Goal: Information Seeking & Learning: Learn about a topic

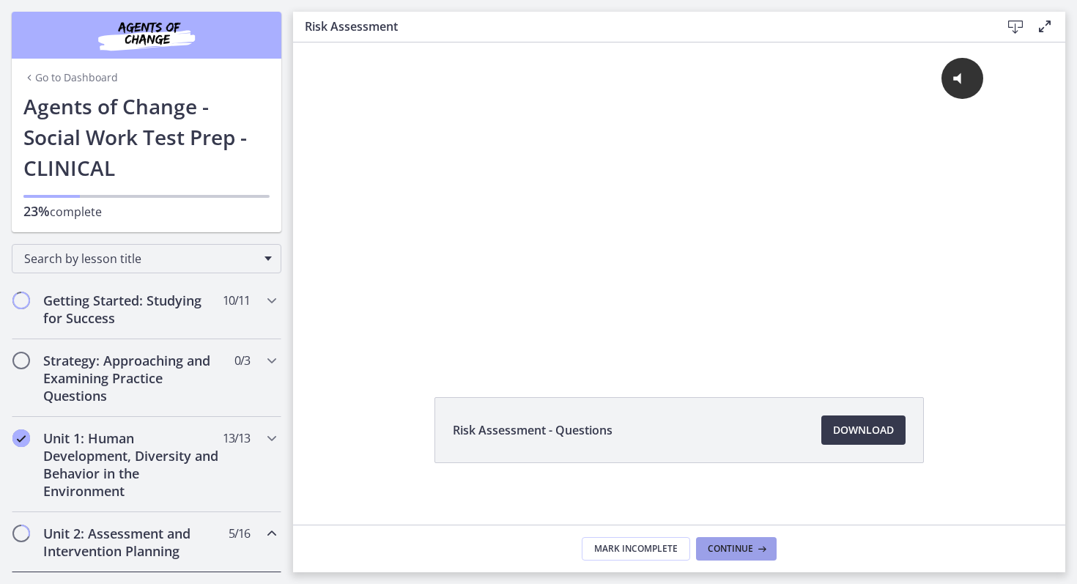
click at [727, 545] on span "Continue" at bounding box center [730, 549] width 45 height 12
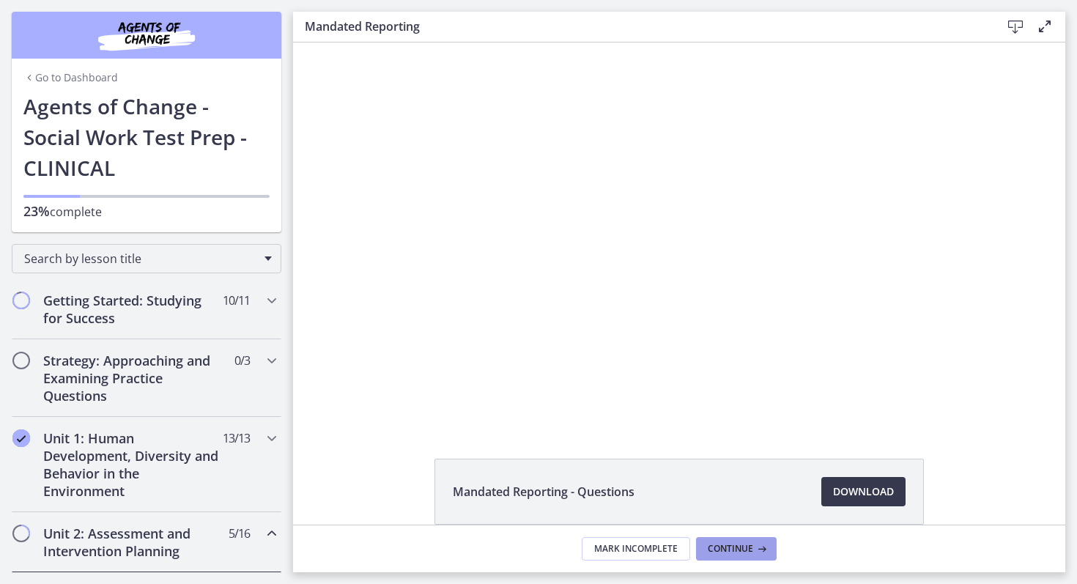
click at [714, 556] on button "Continue" at bounding box center [736, 548] width 81 height 23
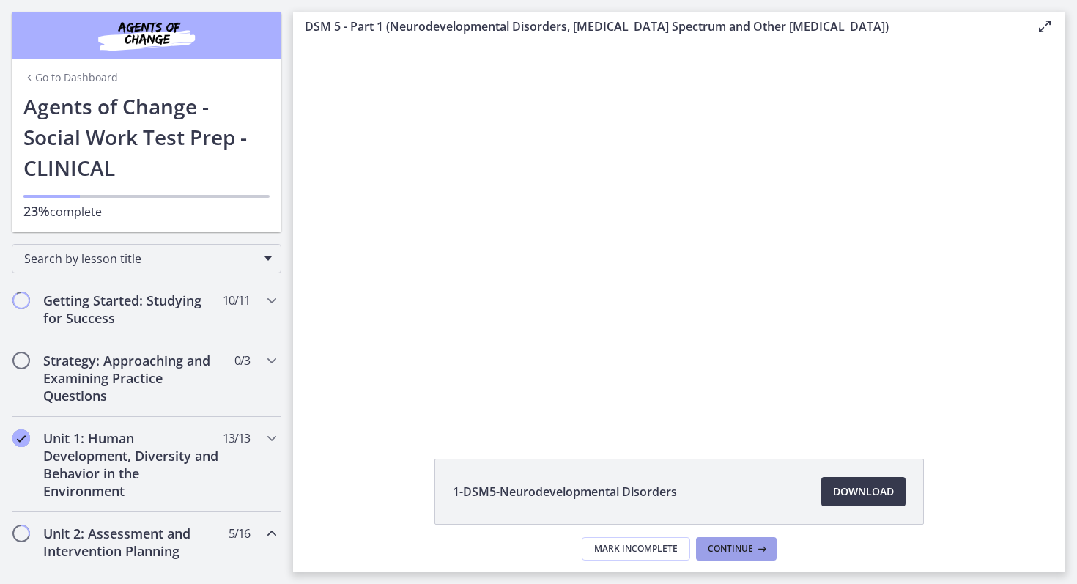
click at [720, 546] on span "Continue" at bounding box center [730, 549] width 45 height 12
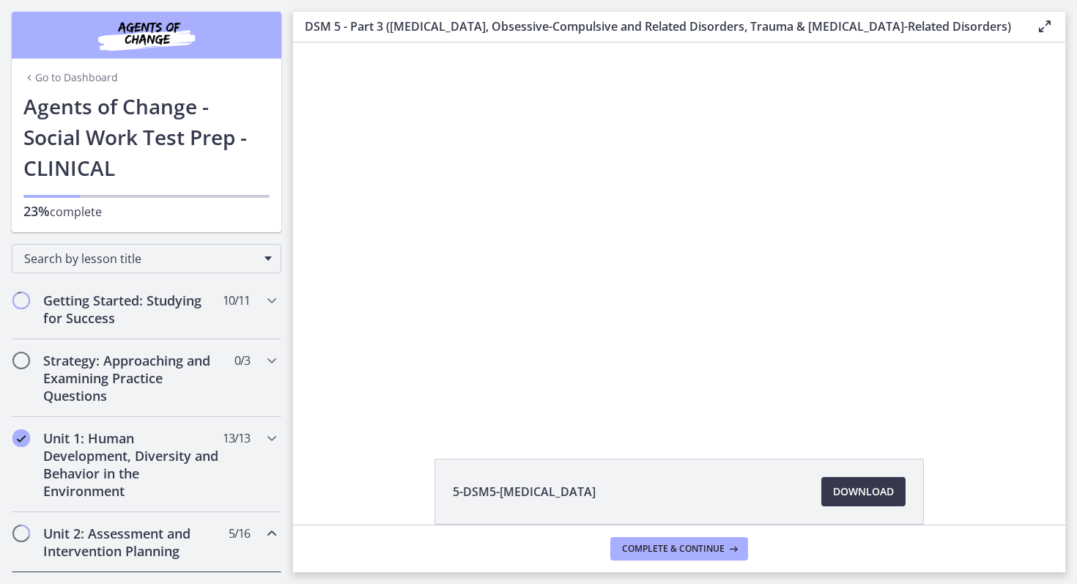
click at [710, 207] on div at bounding box center [679, 233] width 680 height 382
click at [274, 438] on icon "Chapters" at bounding box center [272, 438] width 18 height 18
click at [299, 422] on div "Click for sound @keyframes VOLUME_SMALL_WAVE_FLASH { 0% { opacity: 0; } 33% { o…" at bounding box center [679, 233] width 772 height 382
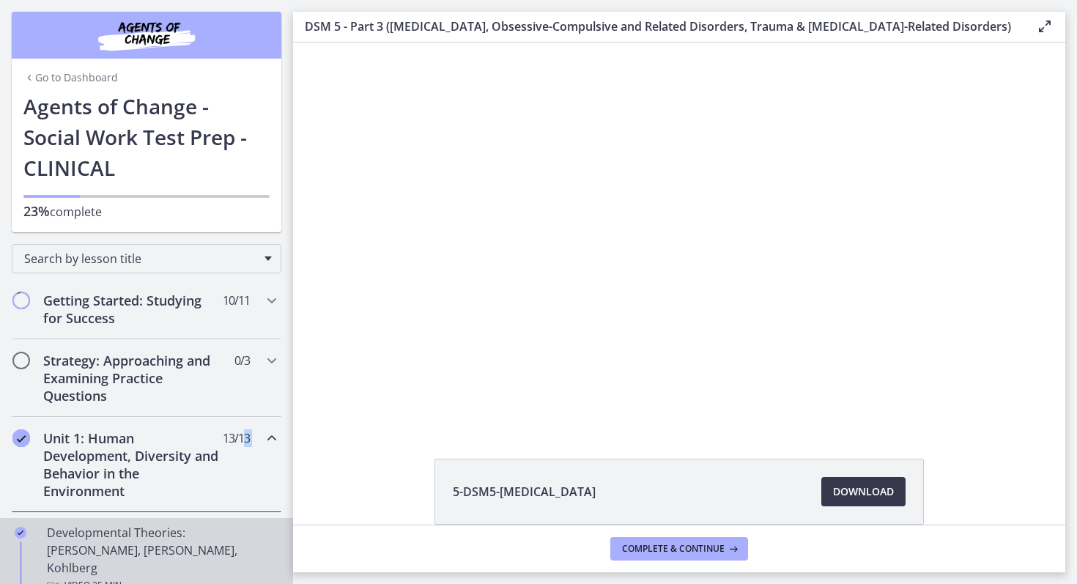
drag, startPoint x: 242, startPoint y: 435, endPoint x: 219, endPoint y: 522, distance: 89.6
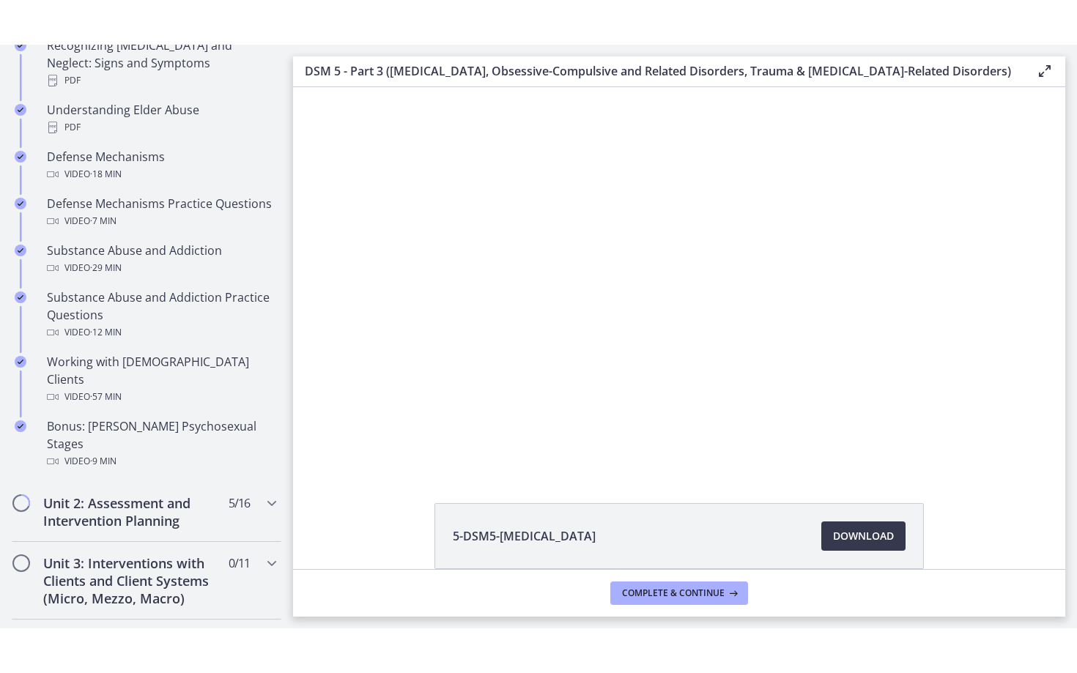
scroll to position [820, 0]
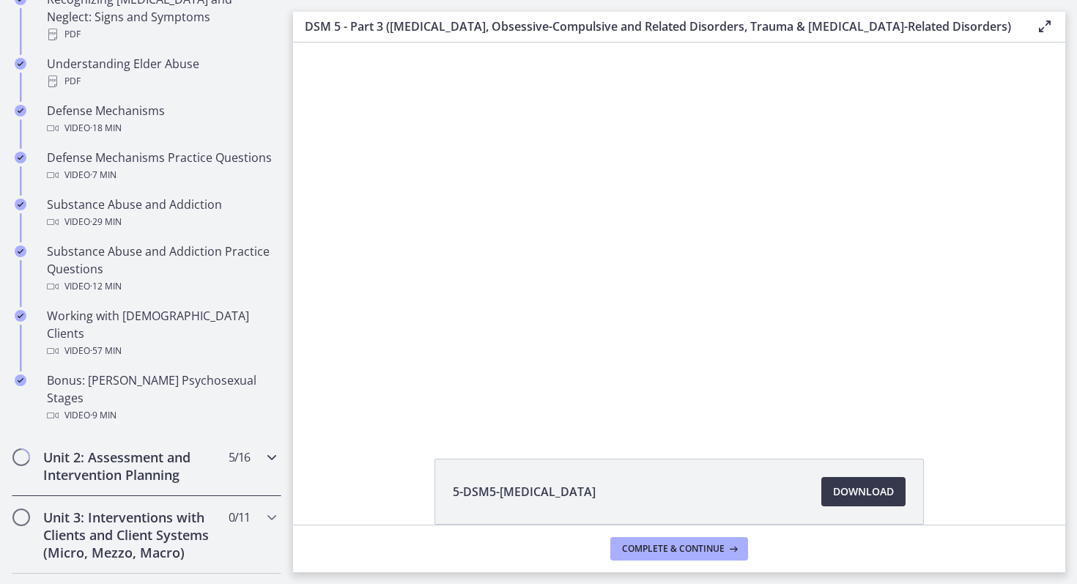
click at [267, 448] on icon "Chapters" at bounding box center [272, 457] width 18 height 18
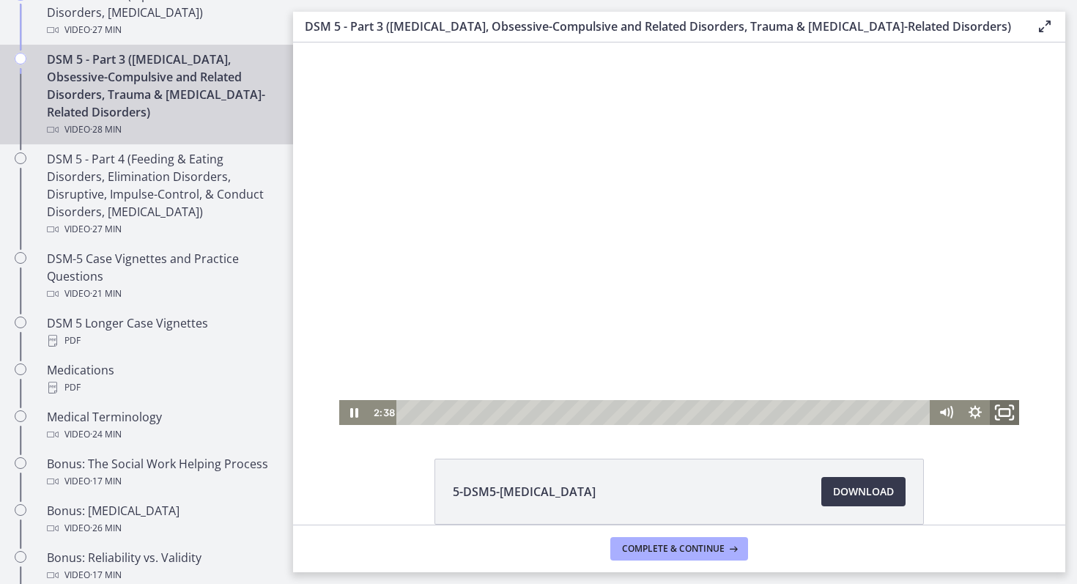
click at [1006, 408] on icon "Fullscreen" at bounding box center [1004, 413] width 35 height 30
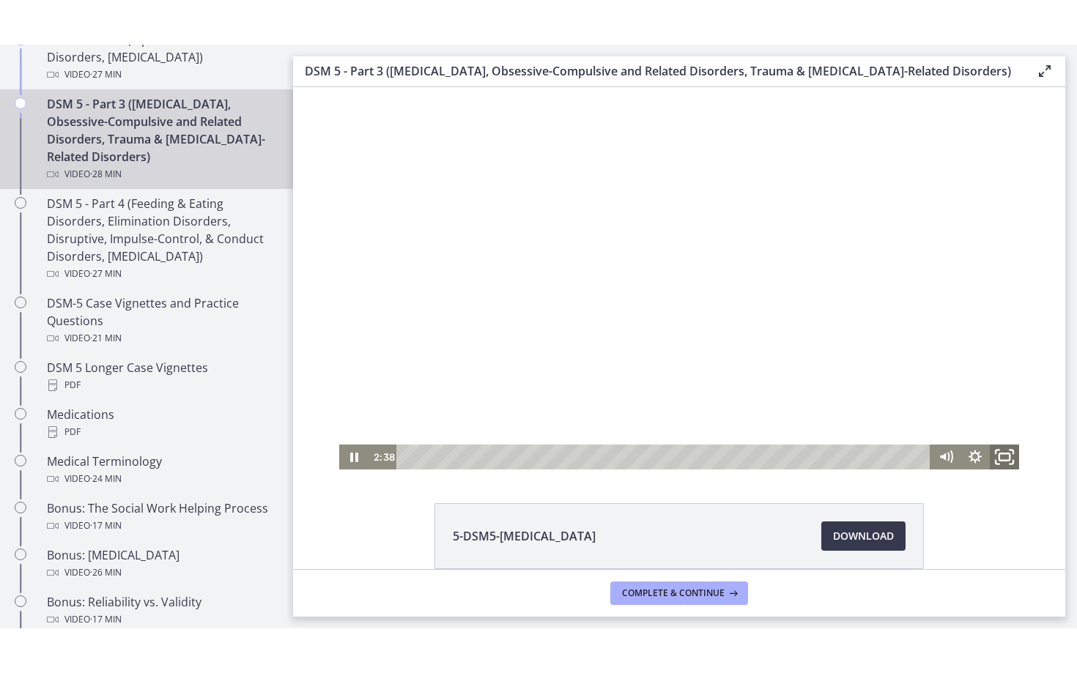
scroll to position [753, 0]
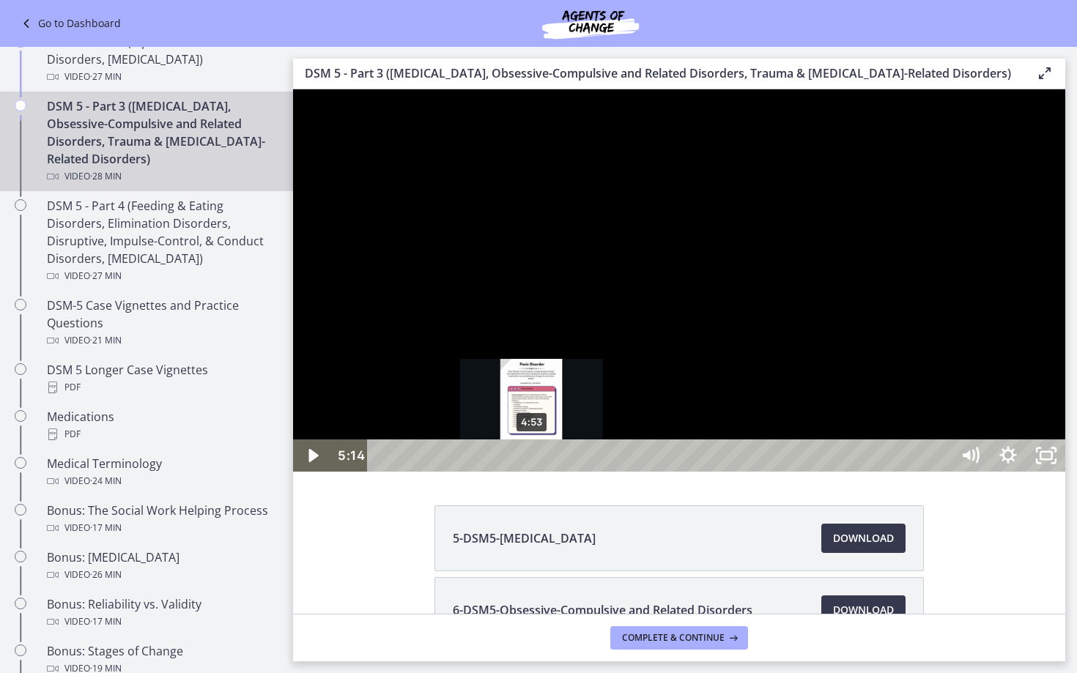
click at [533, 472] on div "4:53" at bounding box center [662, 456] width 560 height 32
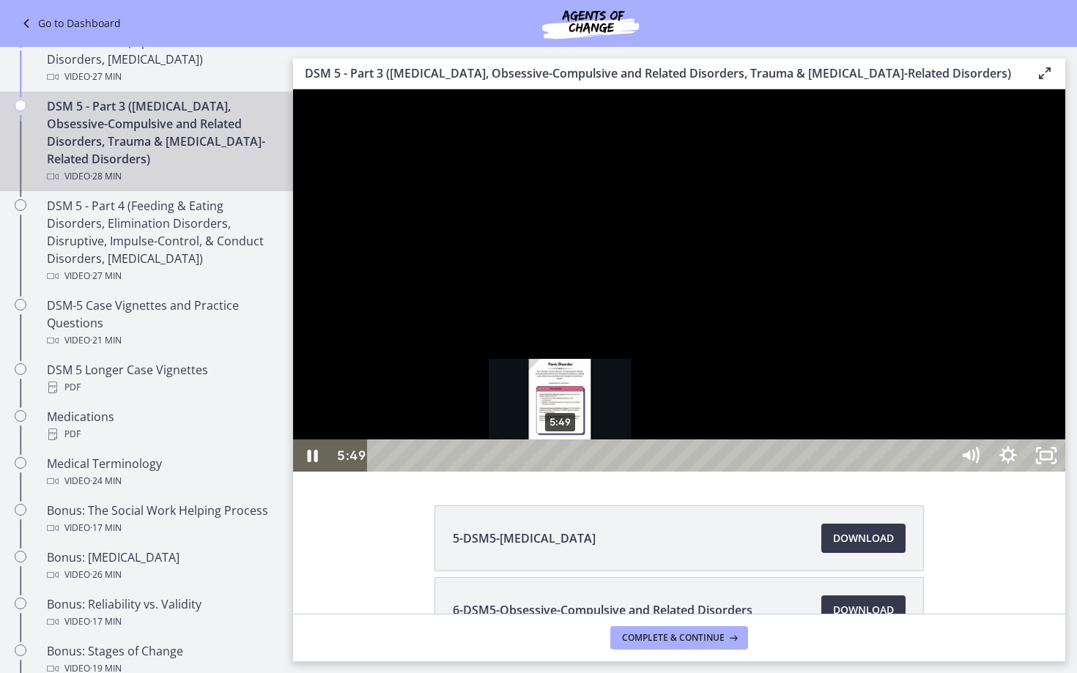
click at [561, 472] on div "5:49" at bounding box center [662, 456] width 560 height 32
click at [550, 472] on div "5:28" at bounding box center [662, 456] width 560 height 32
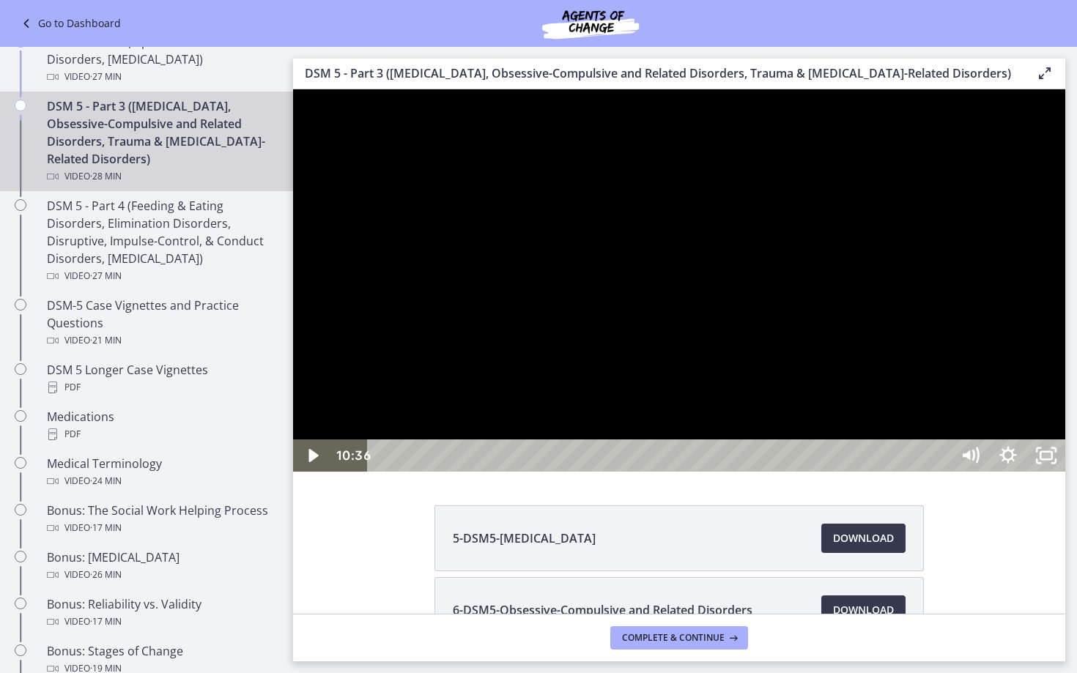
click at [794, 472] on div at bounding box center [679, 280] width 772 height 382
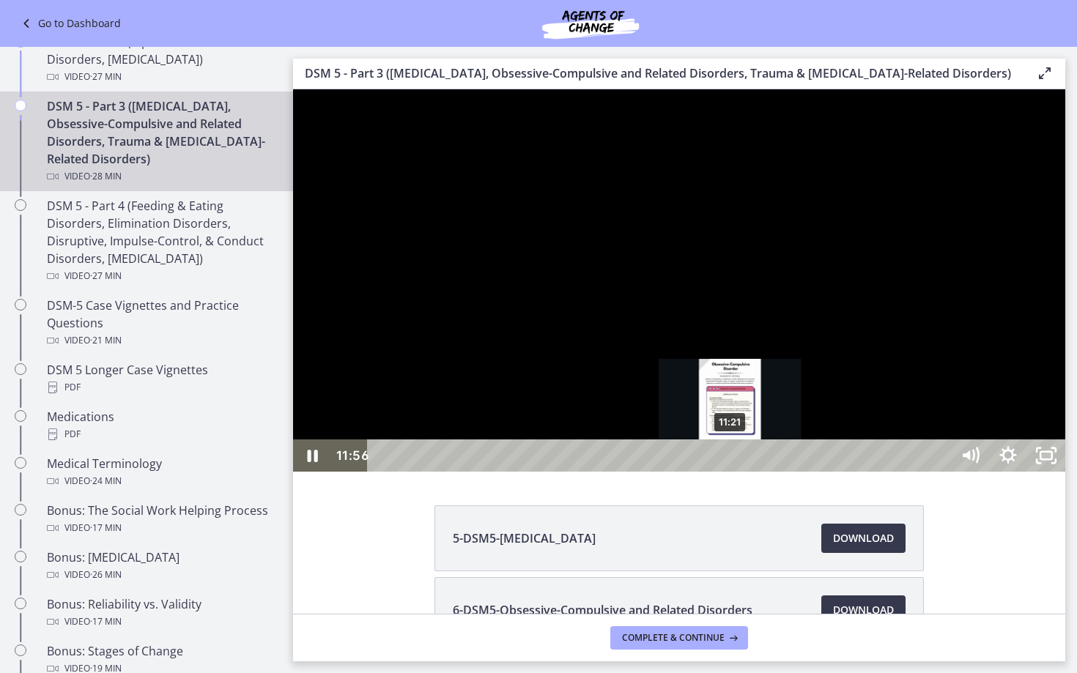
click at [731, 472] on div "11:21" at bounding box center [662, 456] width 560 height 32
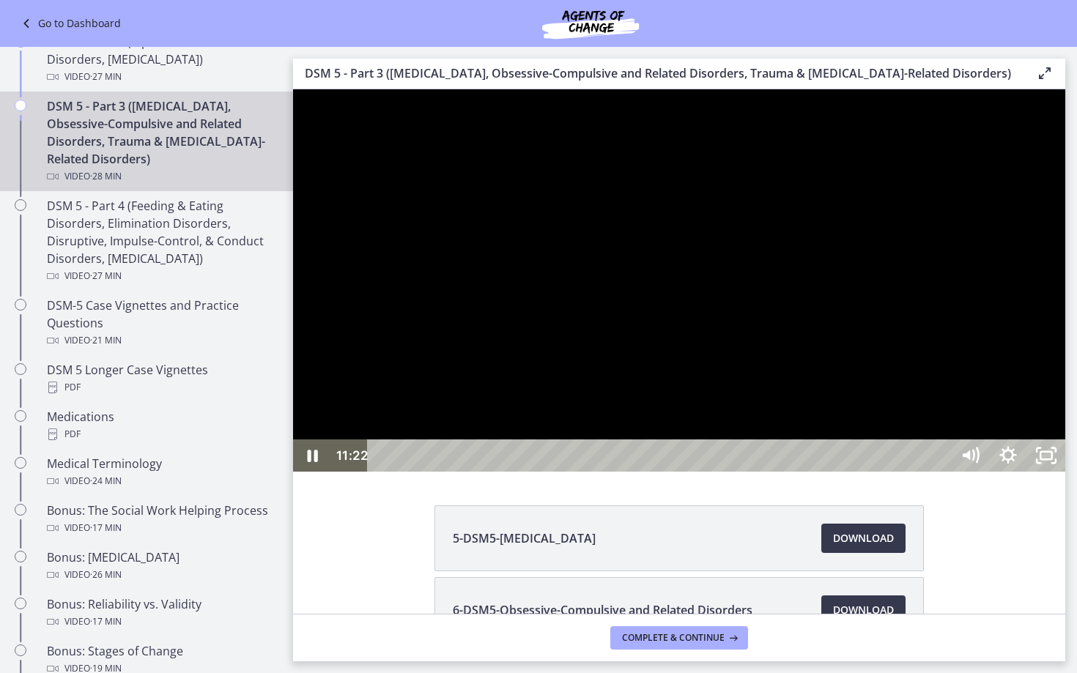
click at [776, 472] on div at bounding box center [679, 280] width 772 height 382
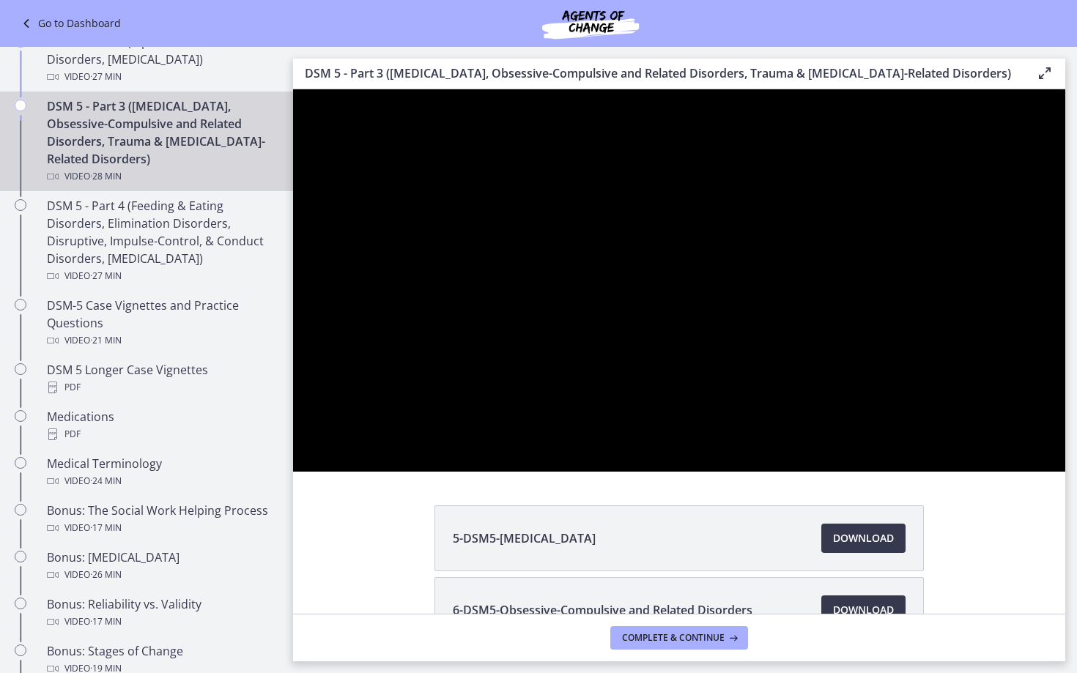
click at [293, 89] on button "Play Video: cmsebl44lpnc72iv6u00.mp4" at bounding box center [293, 89] width 1 height 1
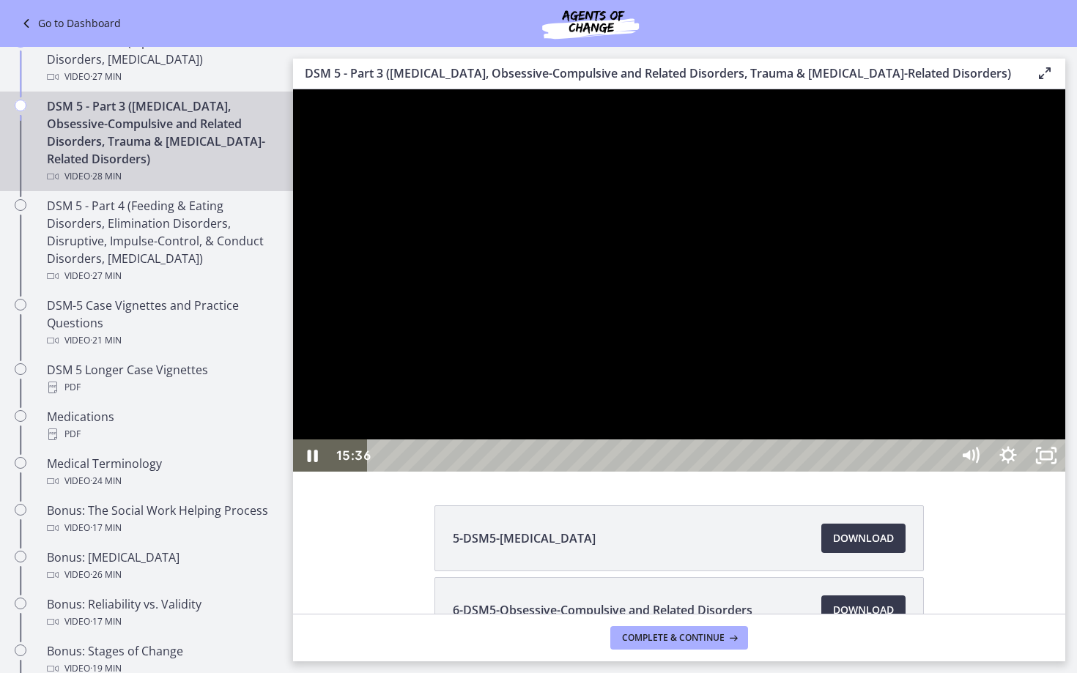
click at [293, 89] on button "Pause: cmsebl44lpnc72iv6u00.mp4" at bounding box center [293, 89] width 1 height 1
click at [293, 89] on button "Play Video: cmsebl44lpnc72iv6u00.mp4" at bounding box center [293, 89] width 1 height 1
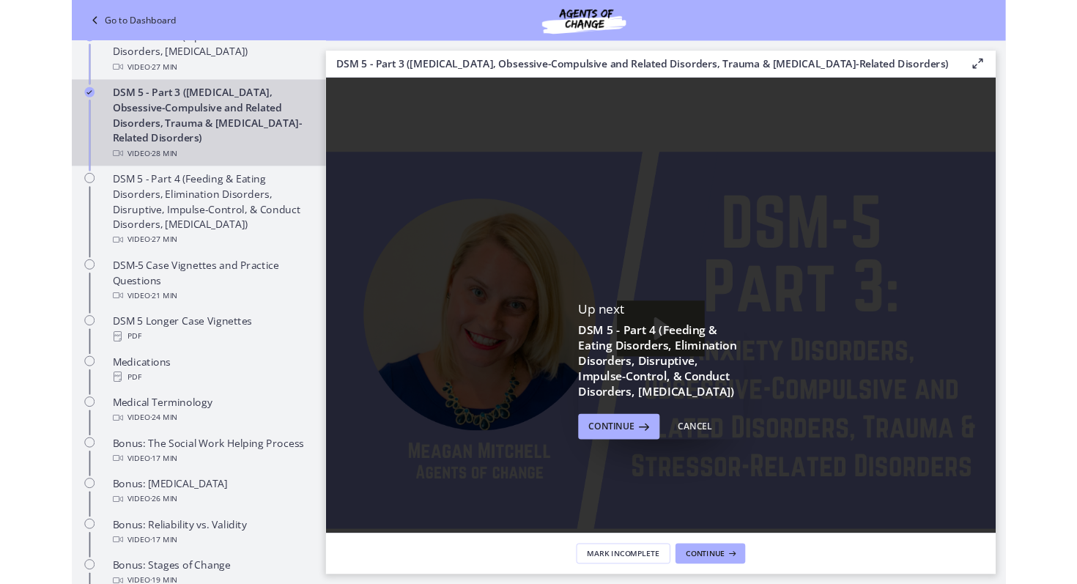
scroll to position [820, 0]
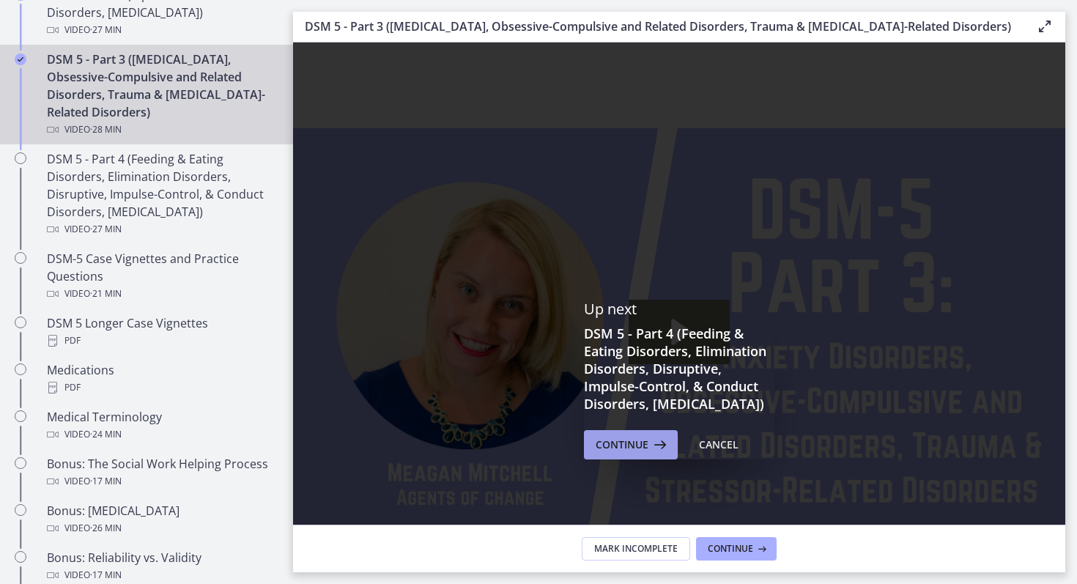
click at [617, 453] on span "Continue" at bounding box center [622, 445] width 53 height 18
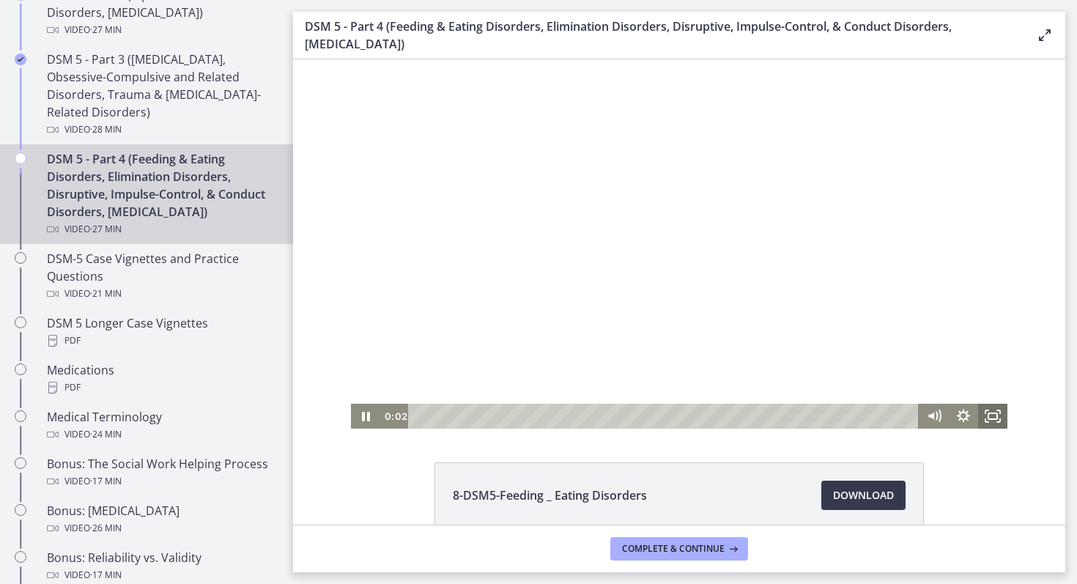
click at [989, 420] on icon "Fullscreen" at bounding box center [992, 416] width 29 height 25
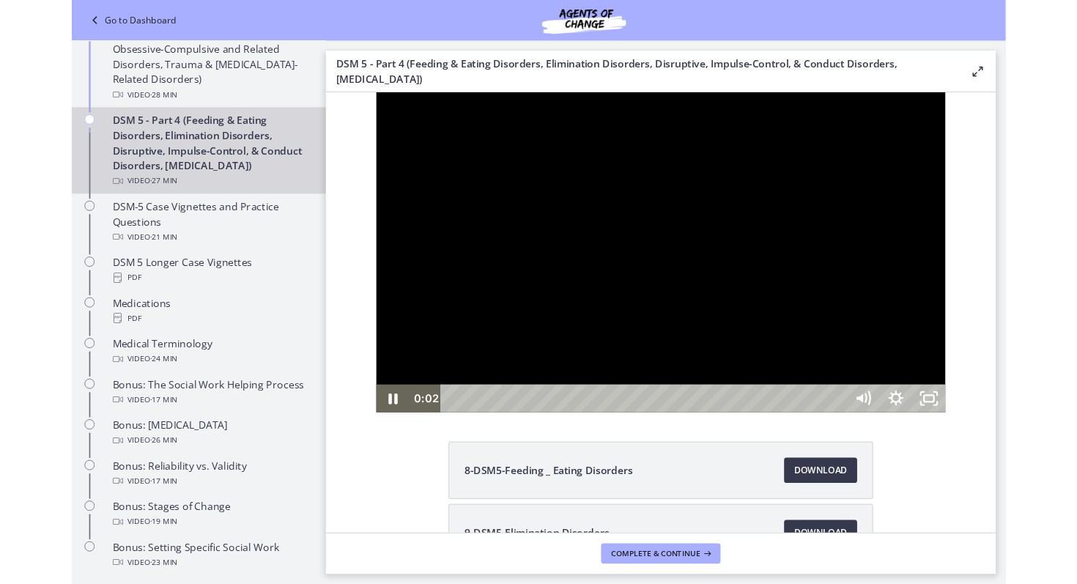
scroll to position [753, 0]
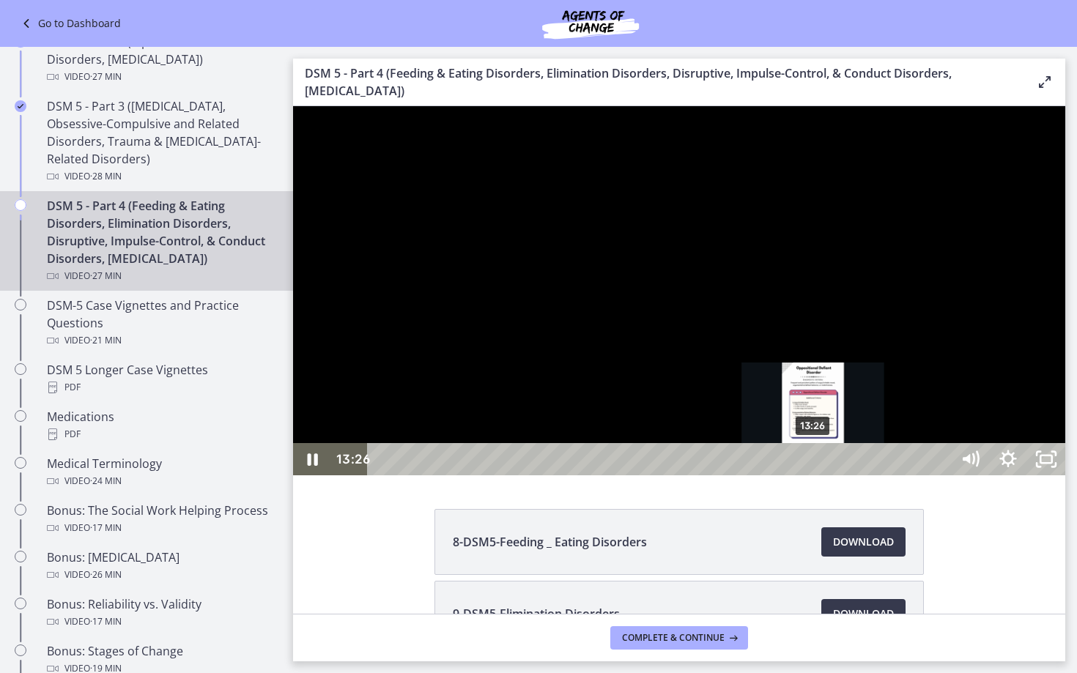
click at [814, 475] on div "13:26" at bounding box center [662, 459] width 560 height 32
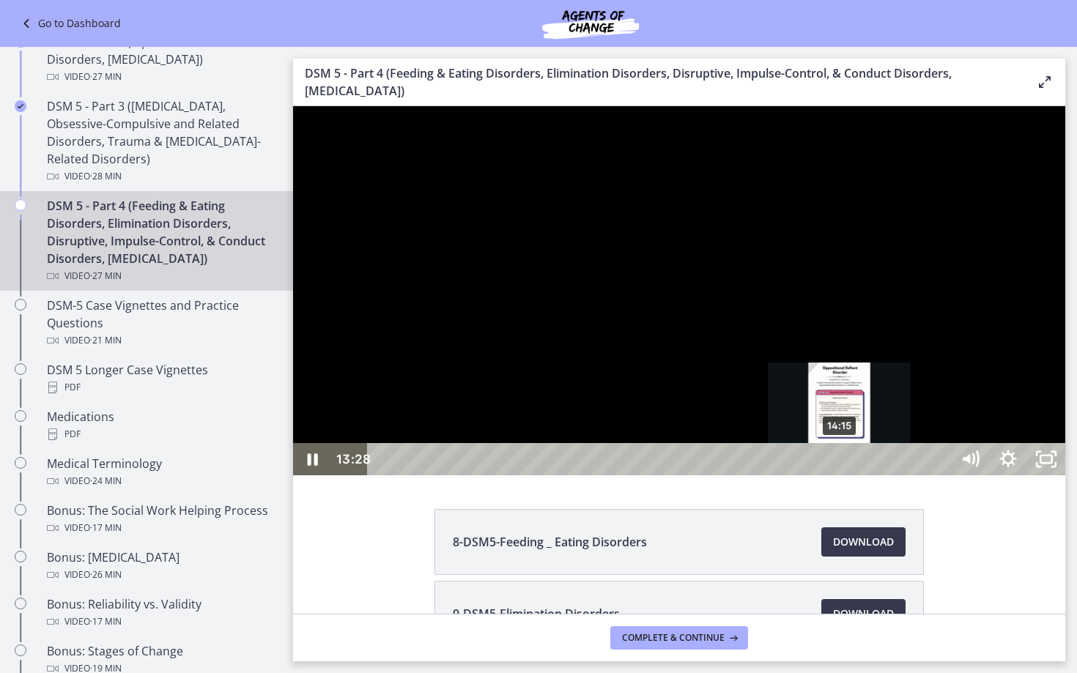
click at [841, 475] on div "14:15" at bounding box center [662, 459] width 560 height 32
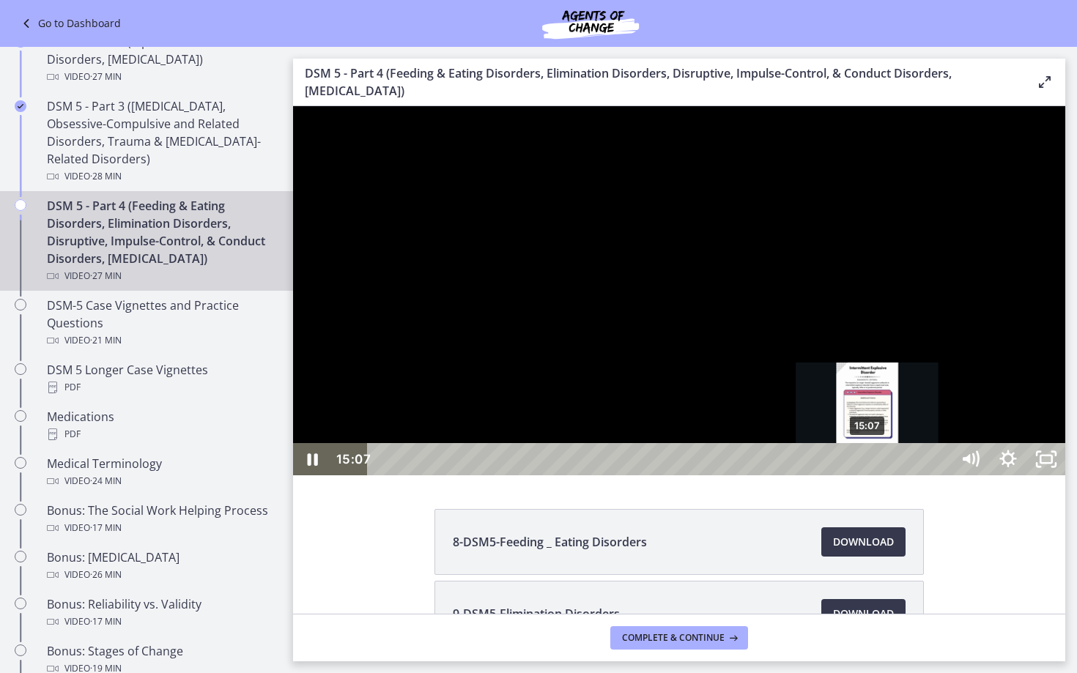
click at [868, 475] on div "15:07" at bounding box center [662, 459] width 560 height 32
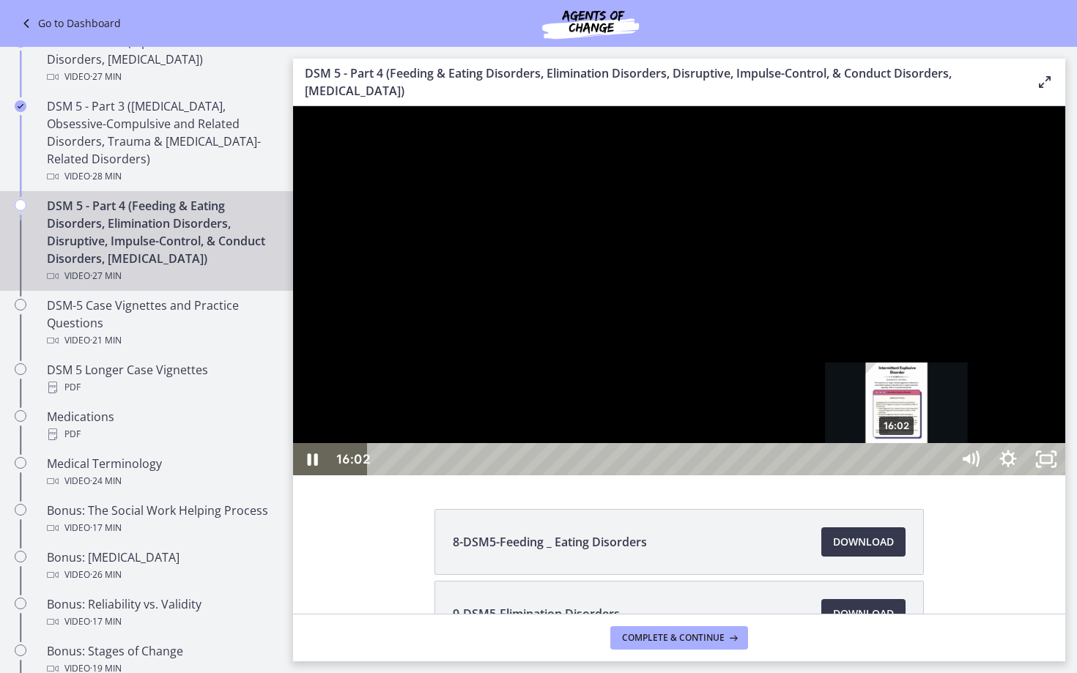
click at [897, 475] on div "16:02" at bounding box center [662, 459] width 560 height 32
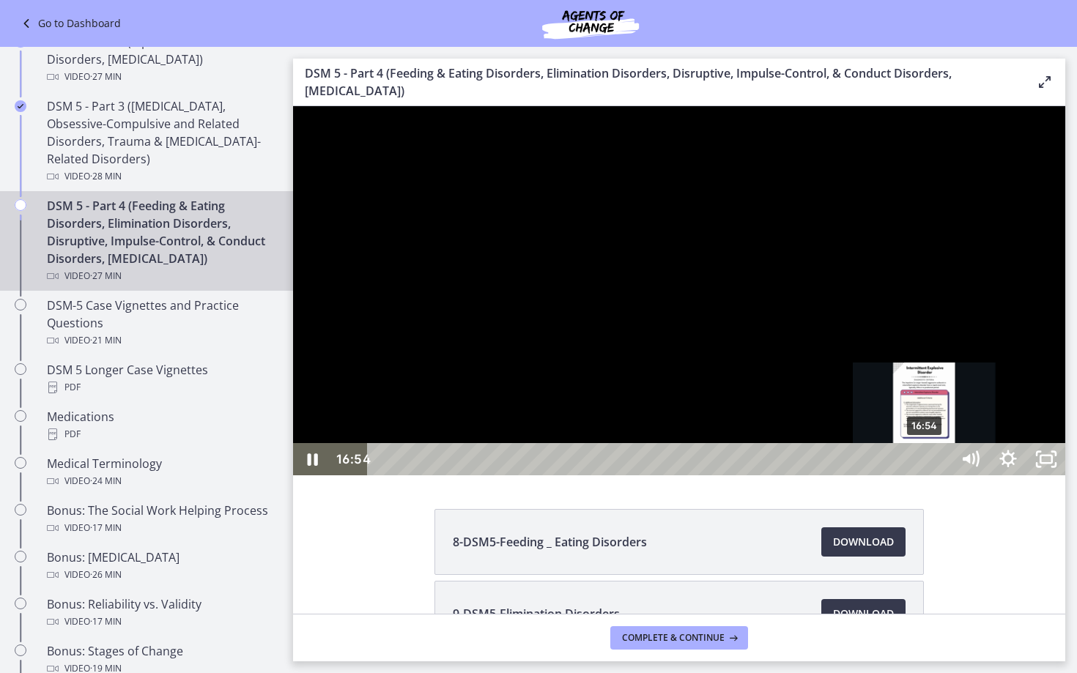
click at [925, 475] on div "16:54" at bounding box center [662, 459] width 560 height 32
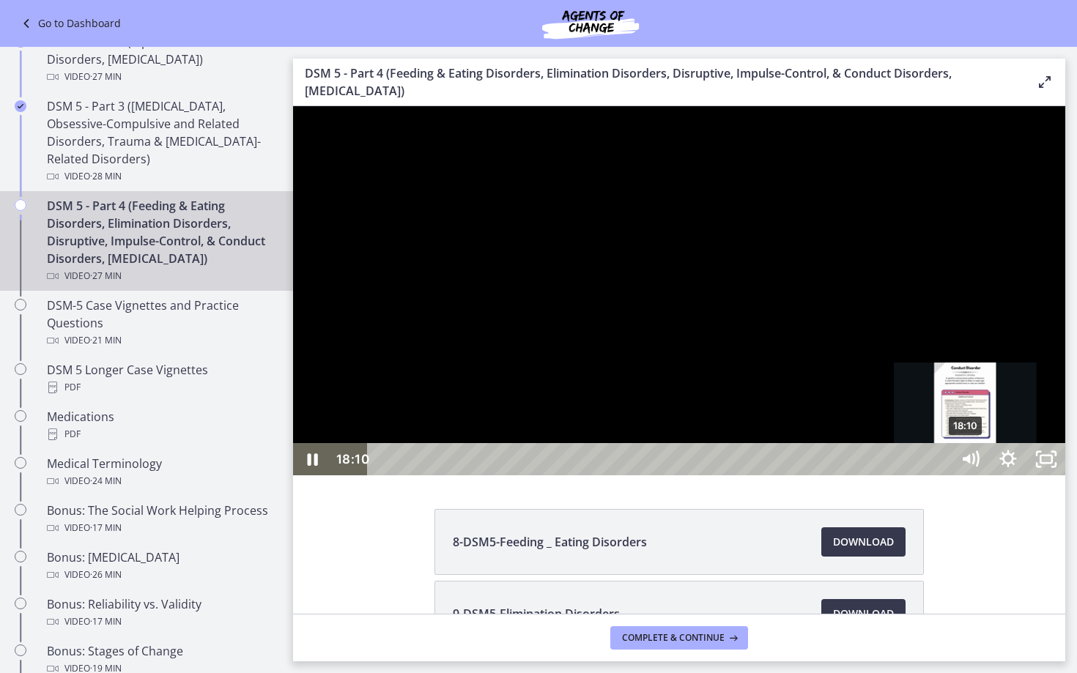
click at [941, 475] on div "18:10" at bounding box center [662, 459] width 560 height 32
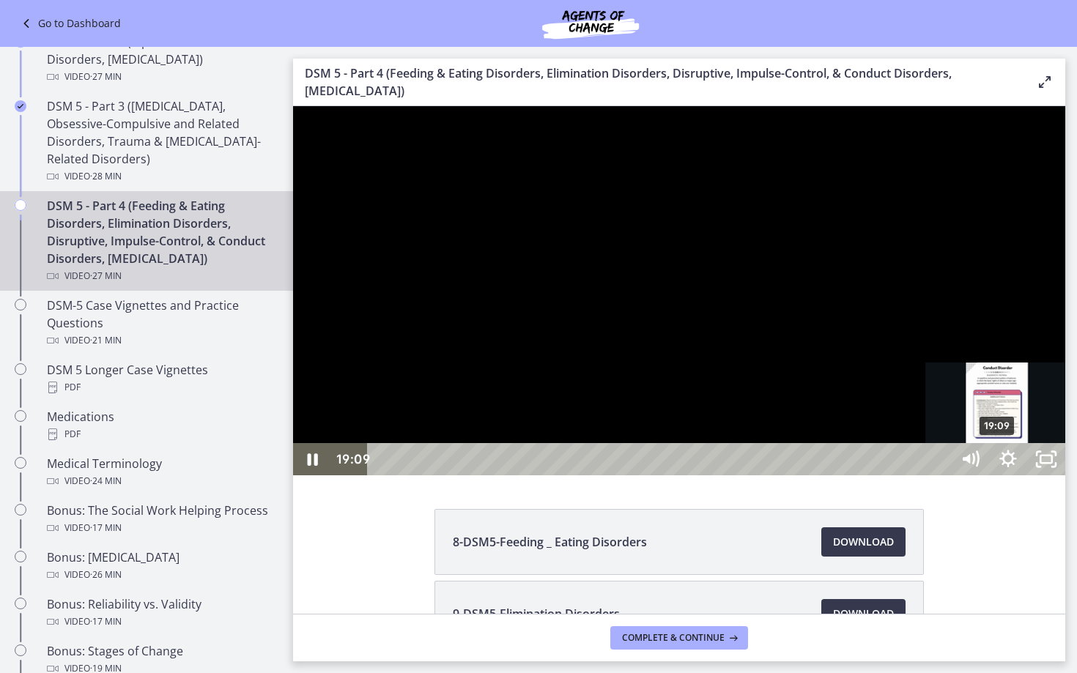
click at [941, 475] on div "19:09" at bounding box center [662, 459] width 560 height 32
click at [941, 475] on div "19:49" at bounding box center [662, 459] width 560 height 32
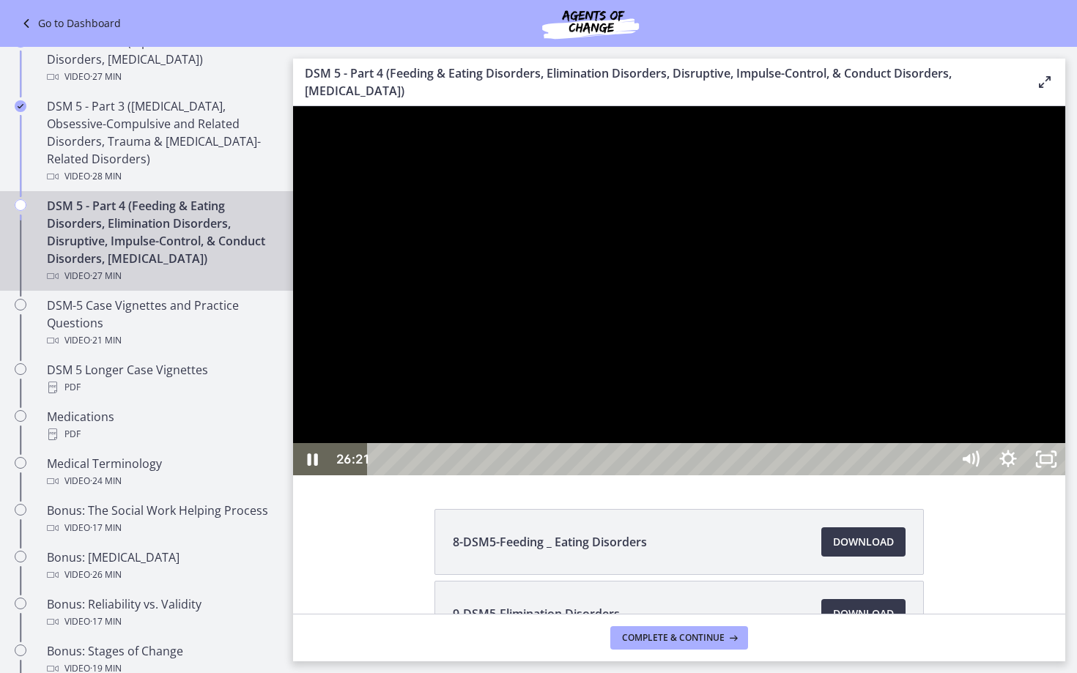
click at [1065, 475] on div at bounding box center [679, 290] width 772 height 369
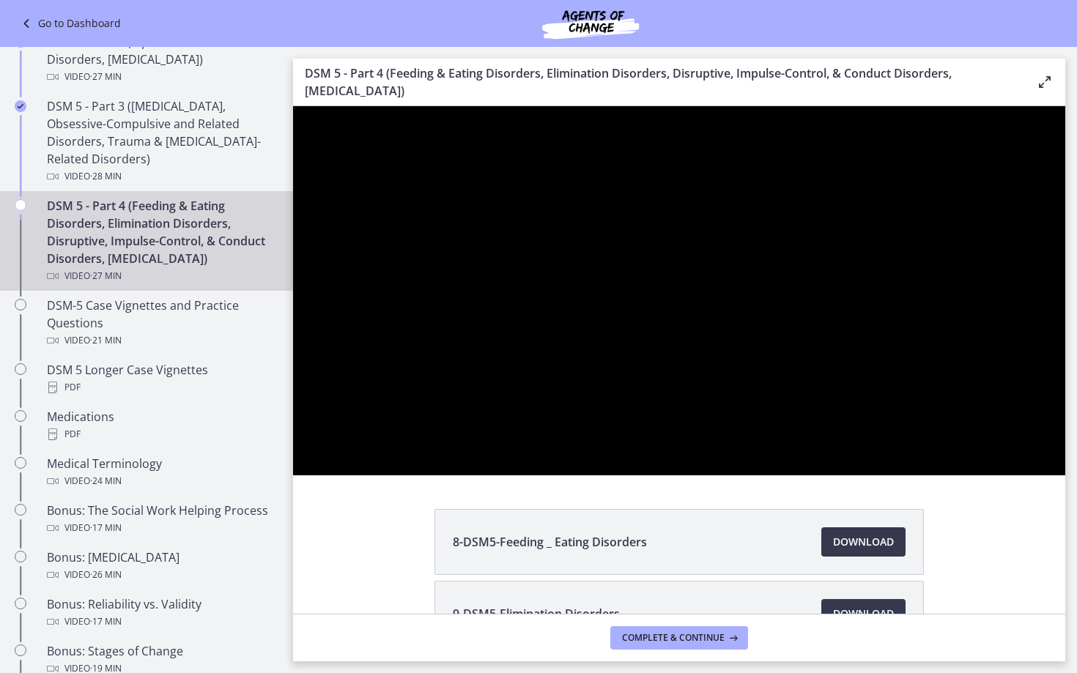
click at [293, 106] on button "Play Video: cmsec0qq9n7s72sd4oig.mp4" at bounding box center [293, 106] width 1 height 1
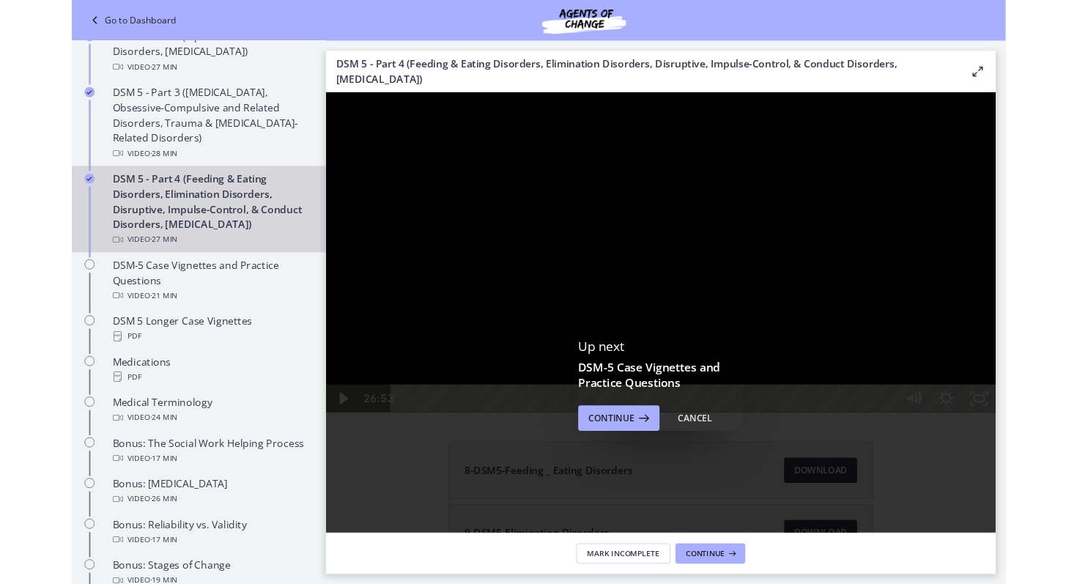
scroll to position [820, 0]
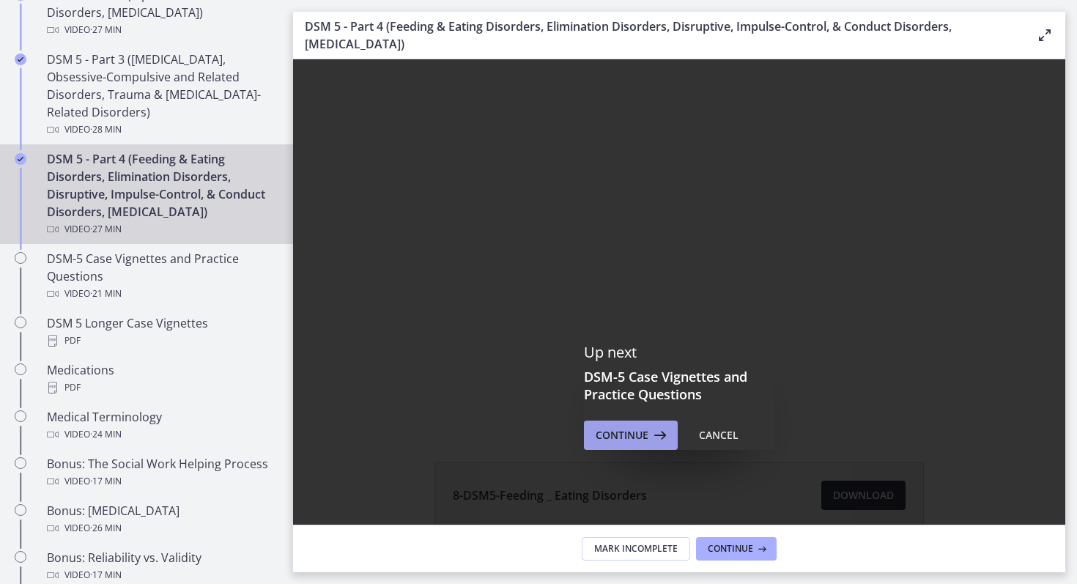
click at [656, 441] on icon at bounding box center [658, 435] width 21 height 18
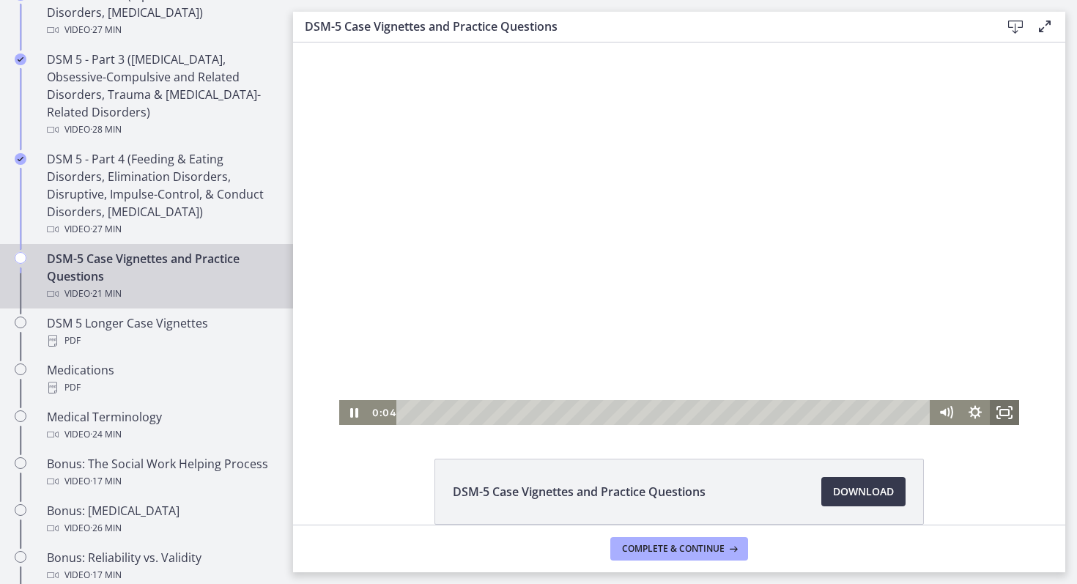
click at [1007, 409] on rect "Fullscreen" at bounding box center [1004, 412] width 9 height 6
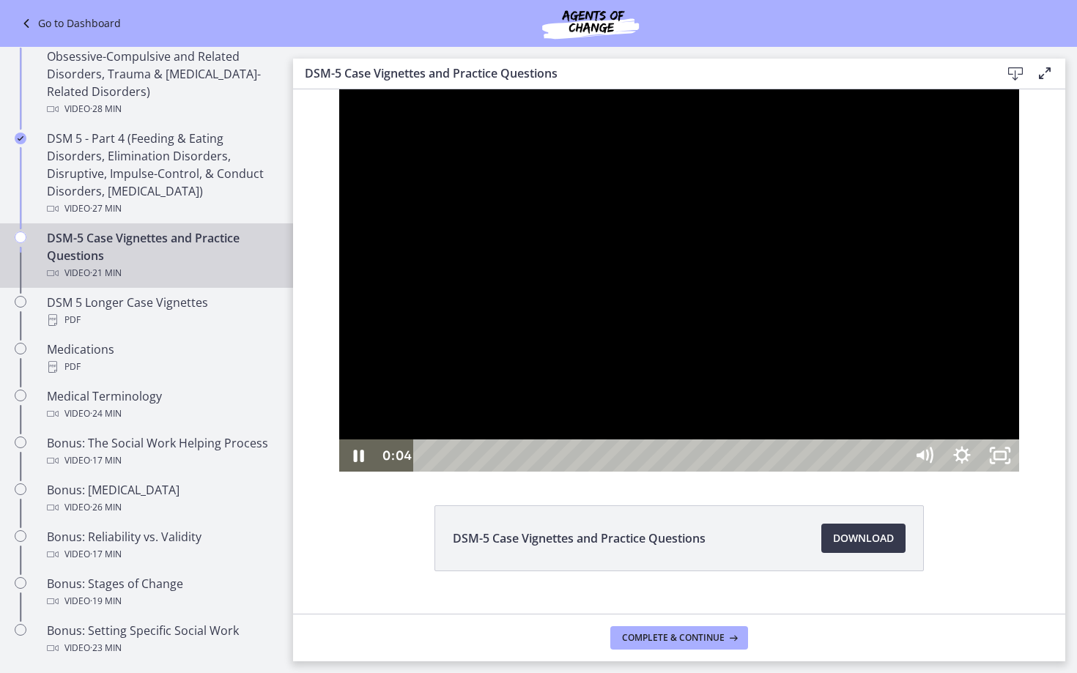
scroll to position [753, 0]
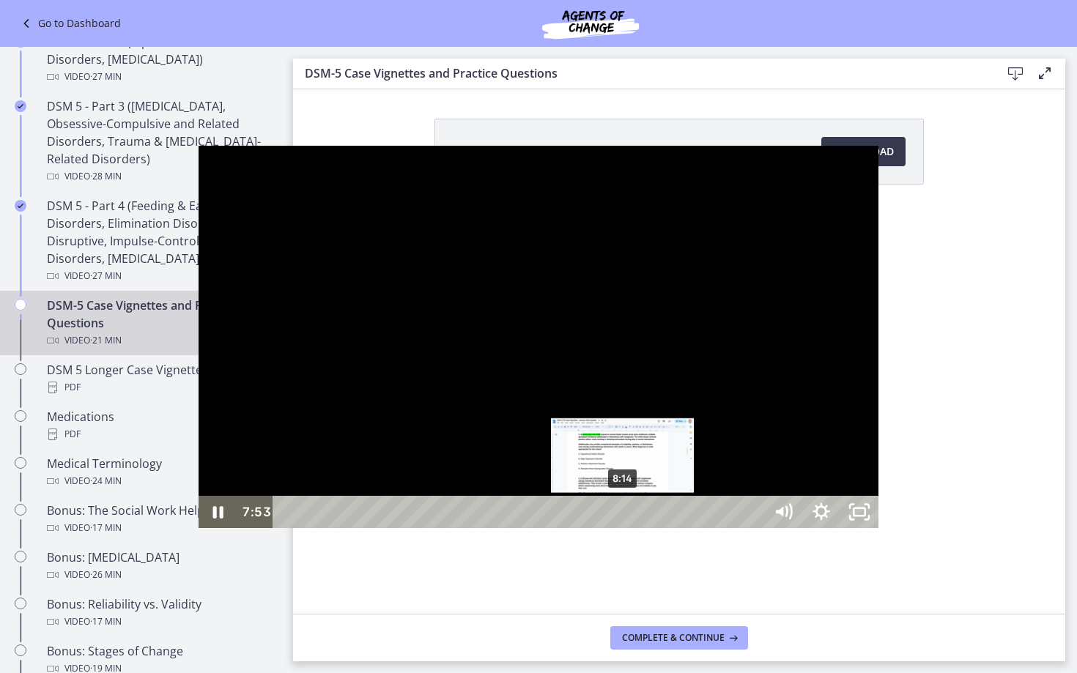
click at [425, 528] on div "8:14" at bounding box center [520, 512] width 468 height 32
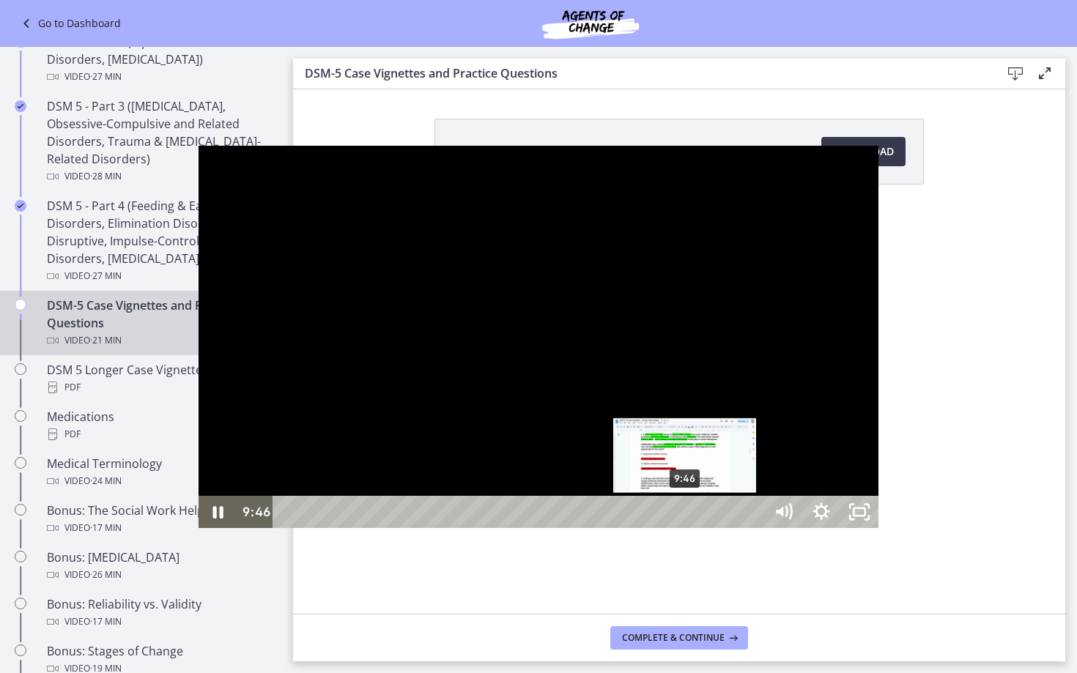
click at [487, 528] on div "9:46" at bounding box center [520, 512] width 468 height 32
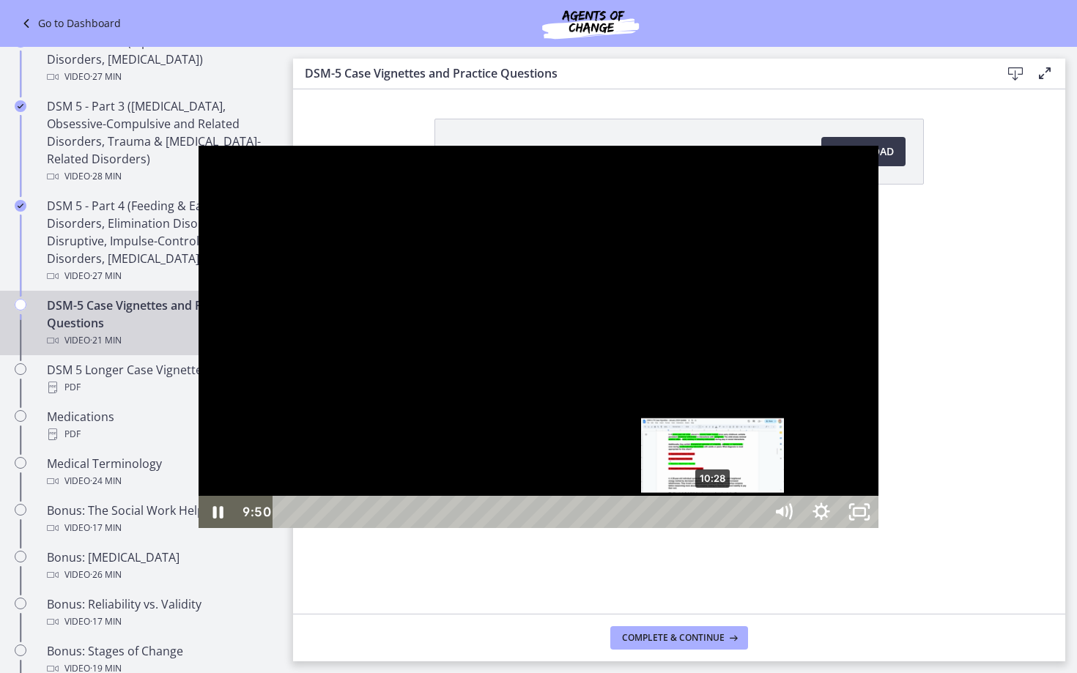
click at [516, 528] on div "10:28" at bounding box center [520, 512] width 468 height 32
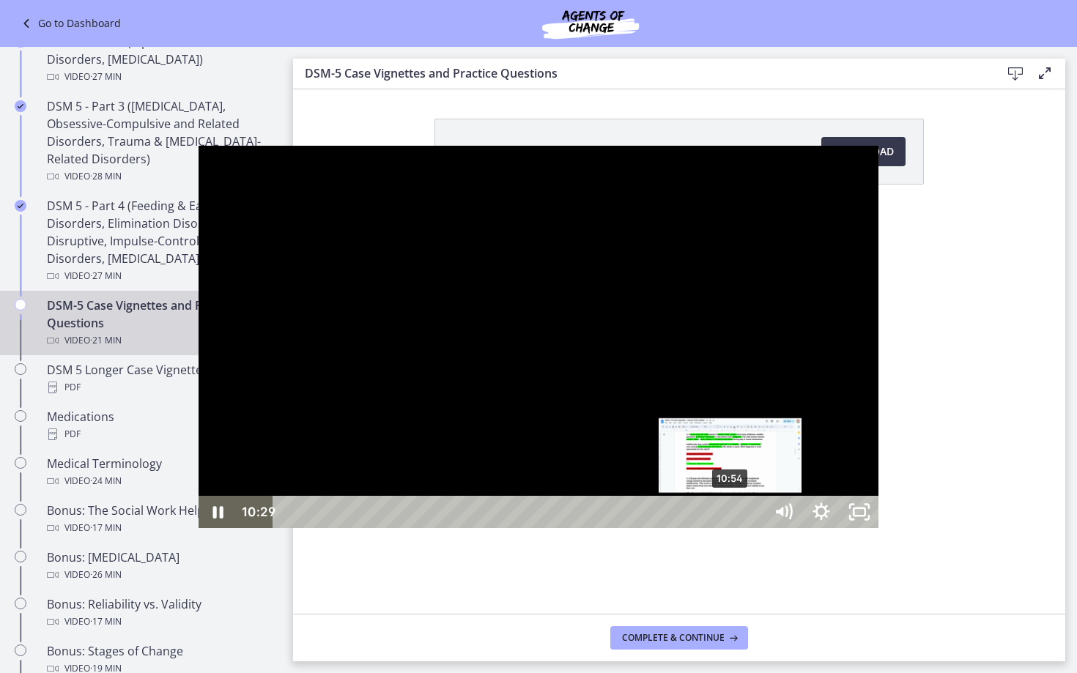
click at [533, 528] on div "10:54" at bounding box center [520, 512] width 468 height 32
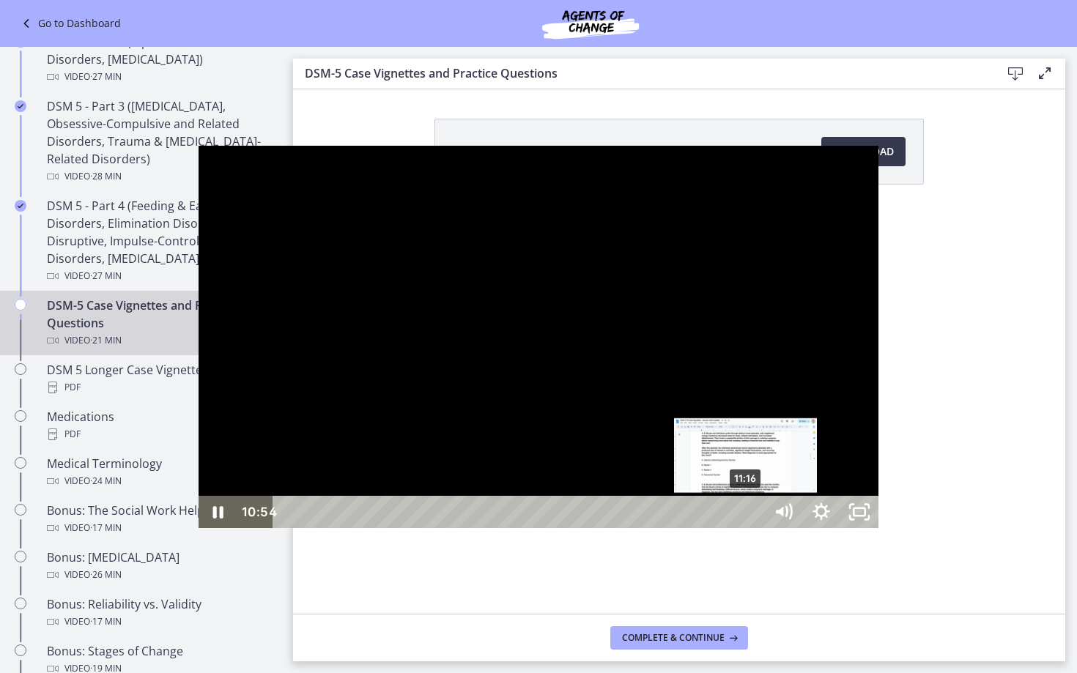
click at [549, 528] on div "11:16" at bounding box center [520, 512] width 468 height 32
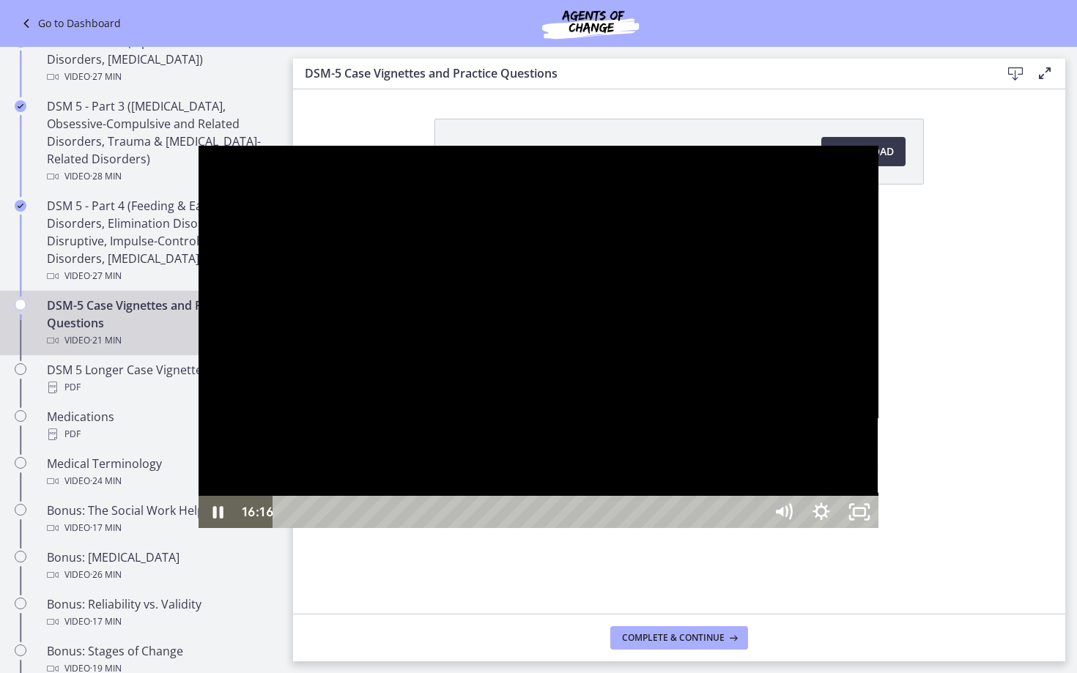
click at [752, 528] on div "16:16" at bounding box center [520, 512] width 468 height 32
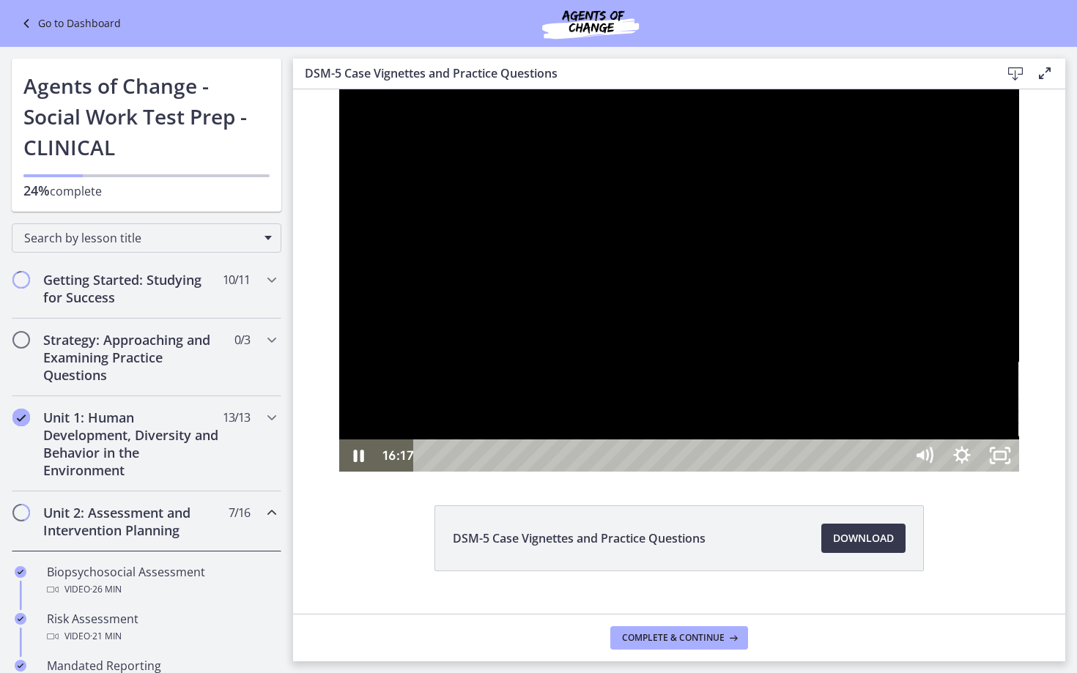
scroll to position [753, 0]
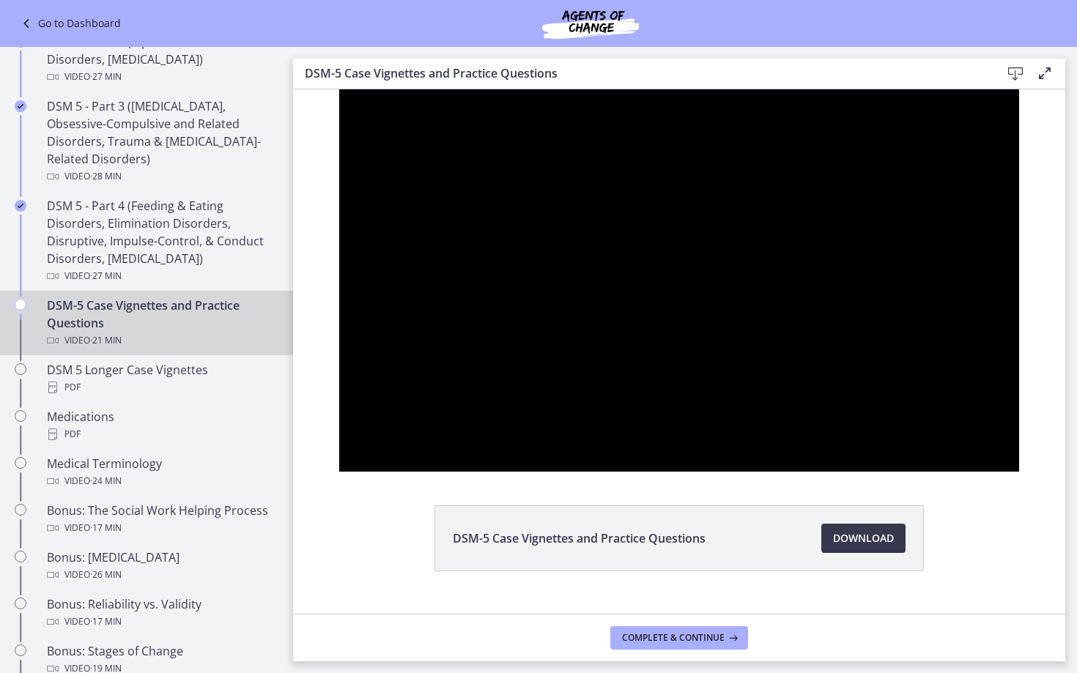
click at [937, 472] on div at bounding box center [679, 280] width 680 height 382
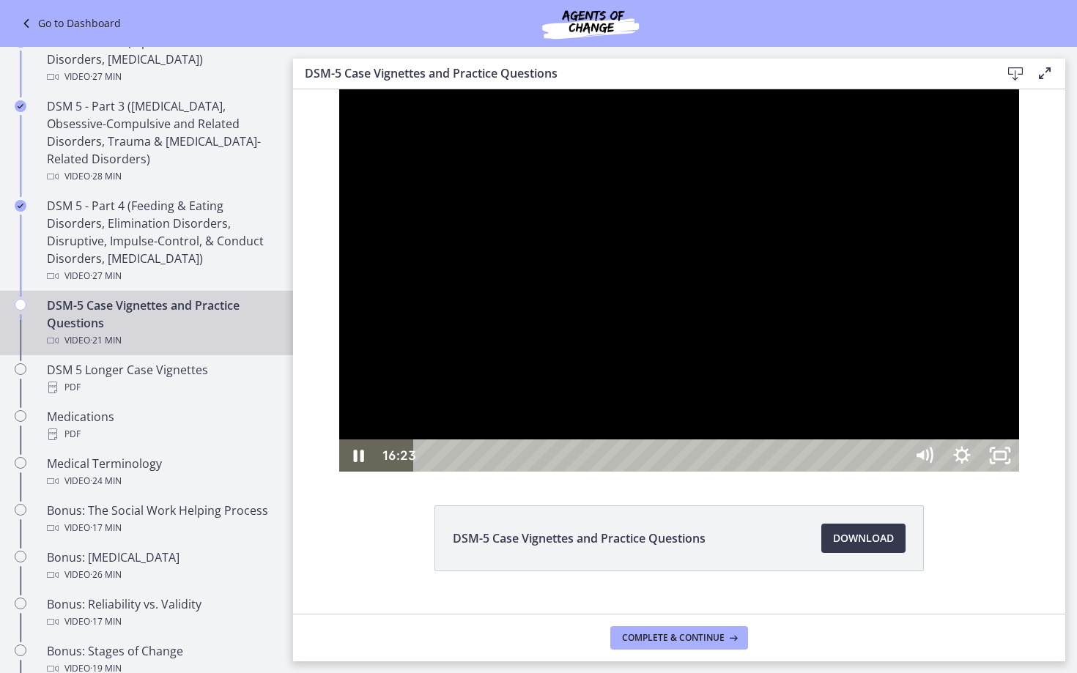
click at [895, 472] on div "17:33" at bounding box center [661, 456] width 468 height 32
click at [895, 472] on div "18:18" at bounding box center [661, 456] width 468 height 32
click at [895, 472] on div "18:50" at bounding box center [661, 456] width 468 height 32
click at [895, 472] on div "19:39" at bounding box center [661, 456] width 468 height 32
click at [895, 472] on div "20:47" at bounding box center [661, 456] width 468 height 32
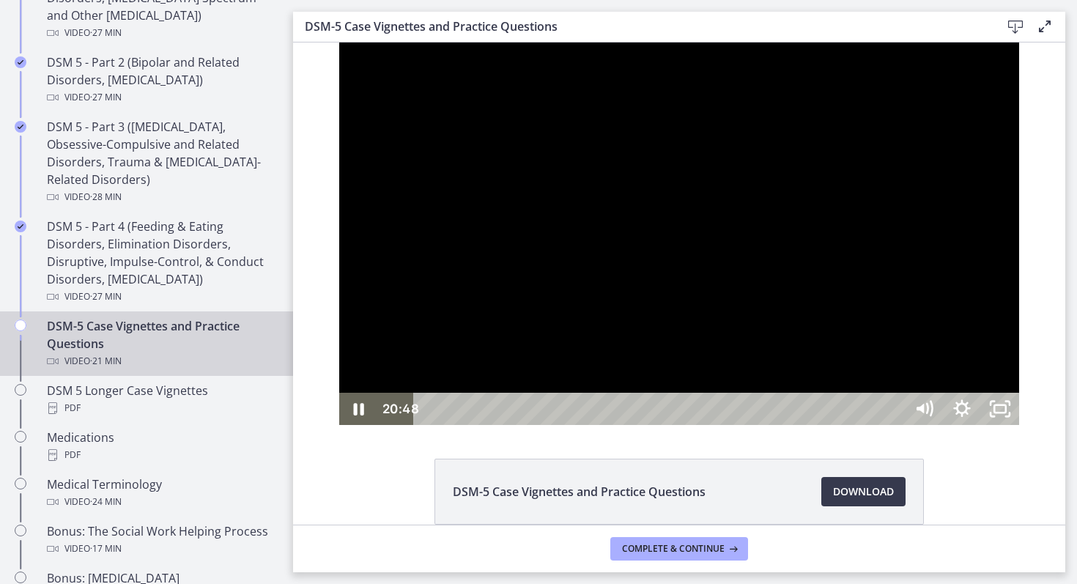
scroll to position [820, 0]
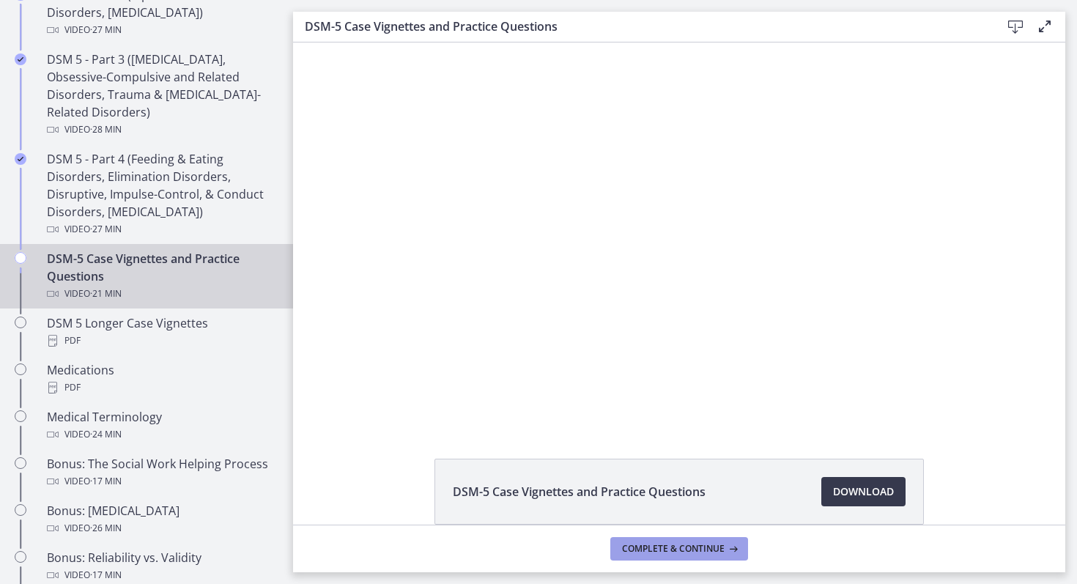
click at [654, 555] on button "Complete & continue" at bounding box center [679, 548] width 138 height 23
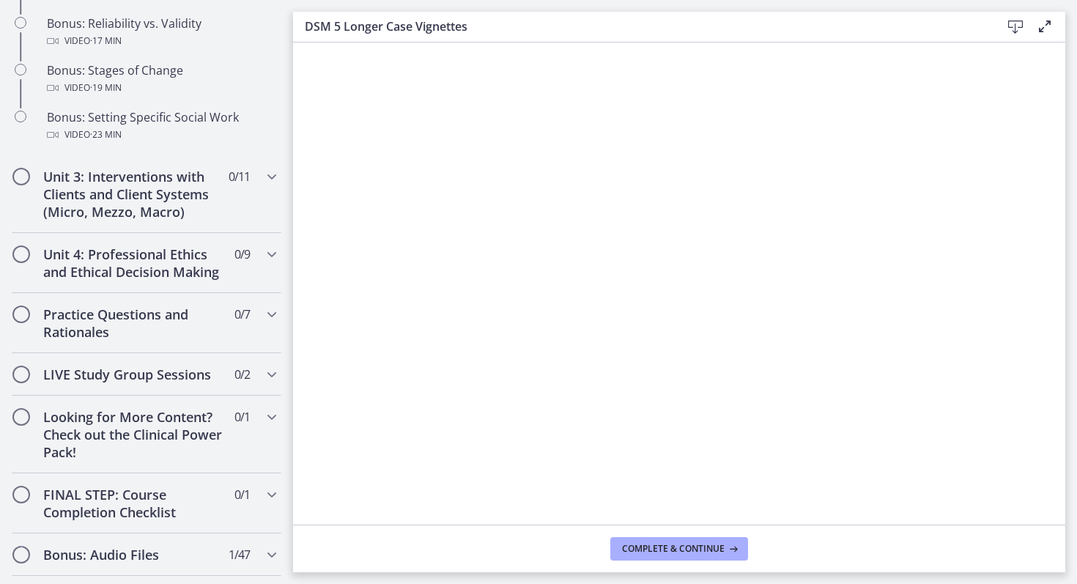
scroll to position [1377, 0]
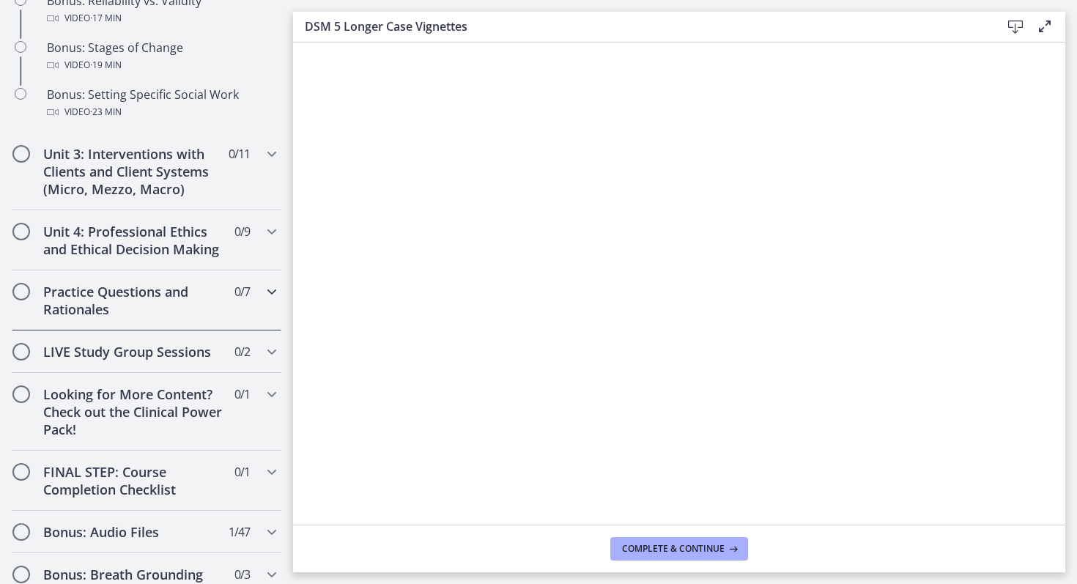
click at [166, 304] on h2 "Practice Questions and Rationales" at bounding box center [132, 300] width 179 height 35
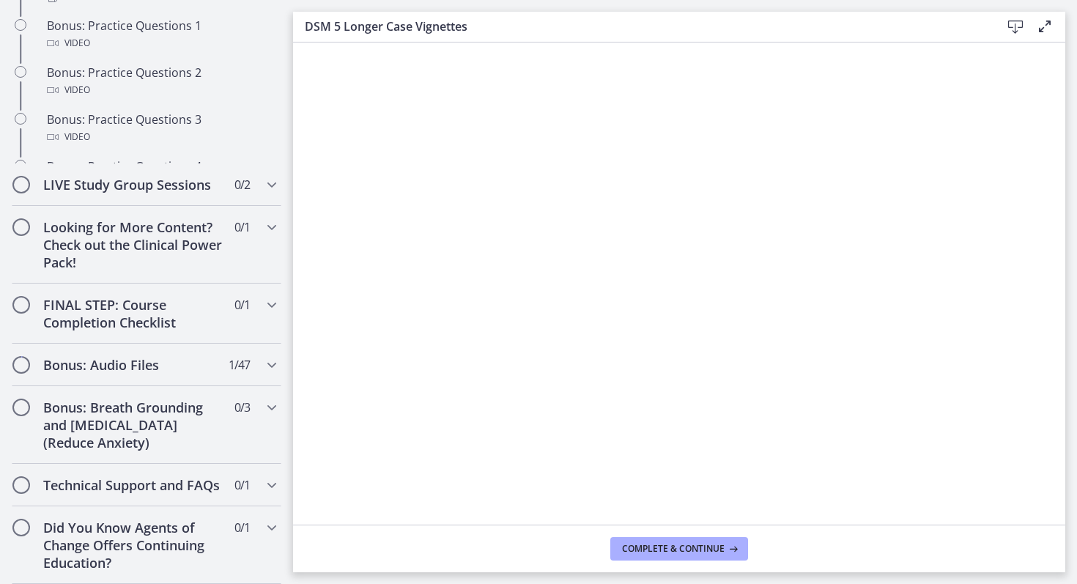
scroll to position [733, 0]
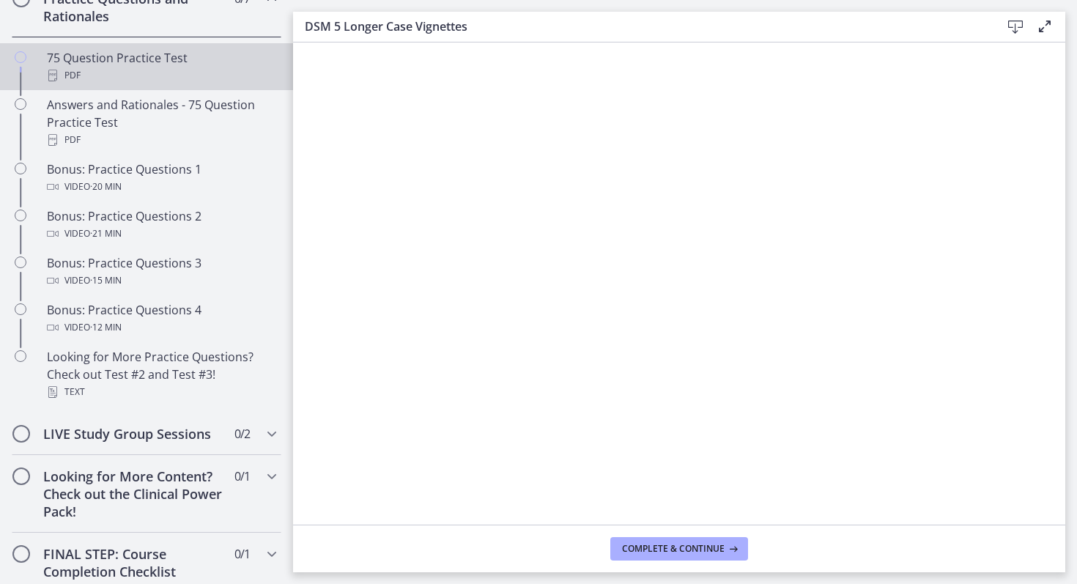
click at [166, 88] on link "75 Question Practice Test PDF" at bounding box center [146, 66] width 293 height 47
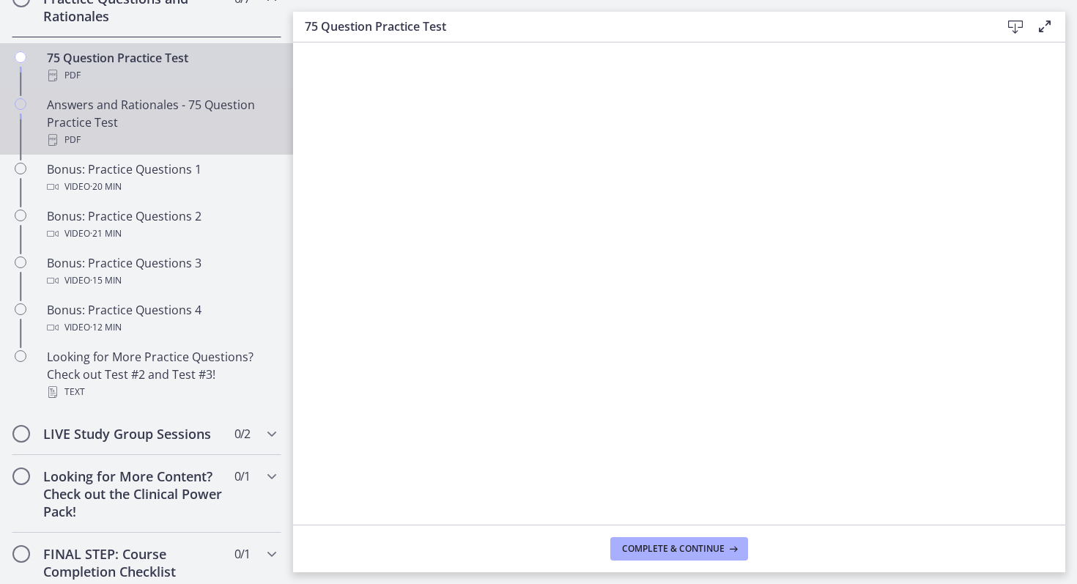
click at [162, 100] on div "Answers and Rationales - 75 Question Practice Test PDF" at bounding box center [161, 122] width 229 height 53
